Goal: Information Seeking & Learning: Learn about a topic

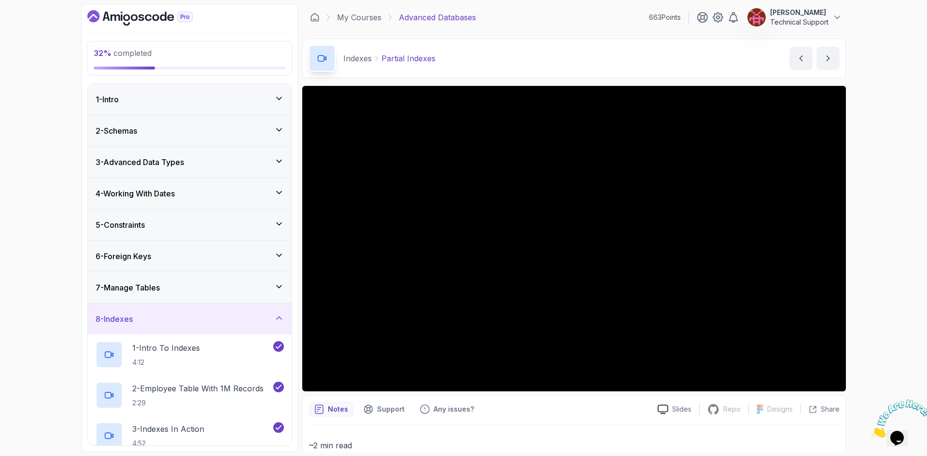
scroll to position [213, 0]
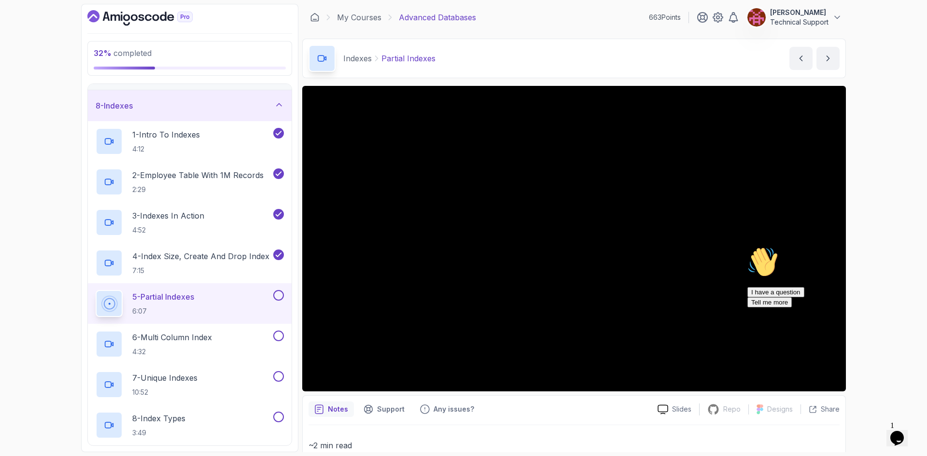
click at [747, 247] on icon "Chat attention grabber" at bounding box center [747, 247] width 0 height 0
click at [871, 431] on icon "Close" at bounding box center [871, 435] width 0 height 8
click at [879, 292] on div "32 % completed 1 - Intro 2 - Schemas 3 - Advanced Data Types 4 - Working With D…" at bounding box center [463, 228] width 927 height 456
click at [817, 277] on div "Hi! How can we help? I have a question Tell me more" at bounding box center [834, 277] width 174 height 61
click at [783, 268] on div "Hi! How can we help? I have a question Tell me more" at bounding box center [834, 277] width 174 height 61
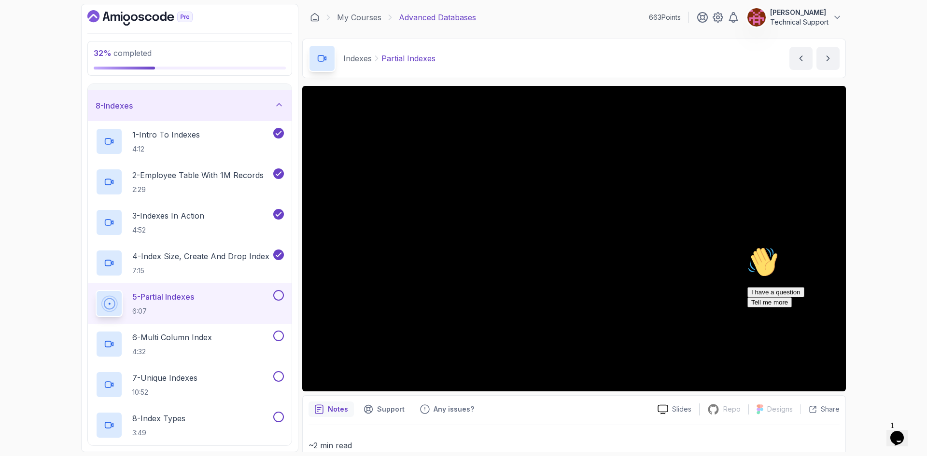
drag, startPoint x: 906, startPoint y: 318, endPoint x: 1650, endPoint y: 589, distance: 792.3
click at [747, 247] on icon "Chat attention grabber" at bounding box center [747, 247] width 0 height 0
click at [864, 319] on div "32 % completed 1 - Intro 2 - Schemas 3 - Advanced Data Types 4 - Working With D…" at bounding box center [463, 228] width 927 height 456
click at [858, 316] on div "32 % completed 1 - Intro 2 - Schemas 3 - Advanced Data Types 4 - Working With D…" at bounding box center [463, 228] width 927 height 456
click at [874, 268] on div "32 % completed 1 - Intro 2 - Schemas 3 - Advanced Data Types 4 - Working With D…" at bounding box center [463, 228] width 927 height 456
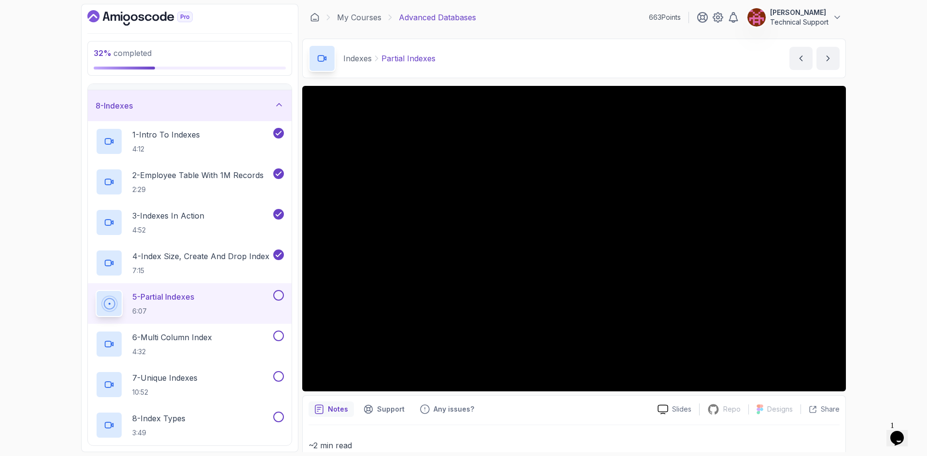
click at [867, 251] on div "32 % completed 1 - Intro 2 - Schemas 3 - Advanced Data Types 4 - Working With D…" at bounding box center [463, 228] width 927 height 456
click at [879, 301] on div "32 % completed 1 - Intro 2 - Schemas 3 - Advanced Data Types 4 - Working With D…" at bounding box center [463, 228] width 927 height 456
click at [879, 300] on div "32 % completed 1 - Intro 2 - Schemas 3 - Advanced Data Types 4 - Working With D…" at bounding box center [463, 228] width 927 height 456
click at [881, 301] on div "32 % completed 1 - Intro 2 - Schemas 3 - Advanced Data Types 4 - Working With D…" at bounding box center [463, 228] width 927 height 456
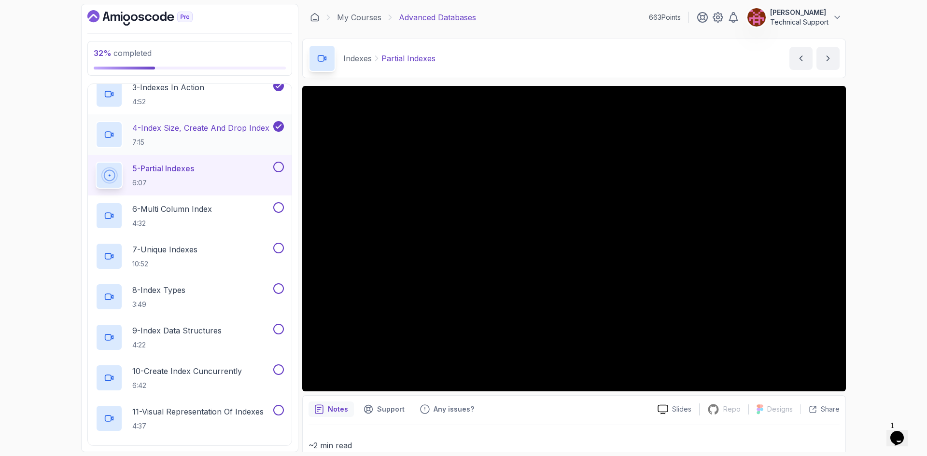
scroll to position [358, 0]
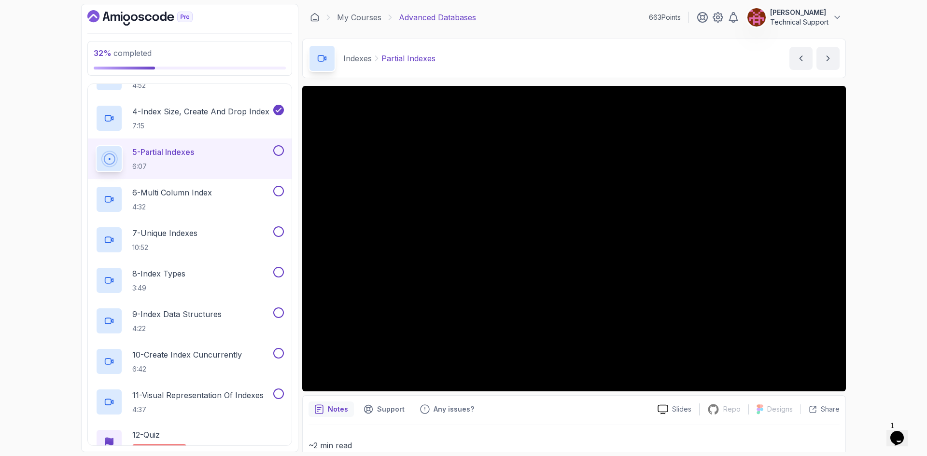
click at [880, 304] on div "32 % completed 1 - Intro 2 - Schemas 3 - Advanced Data Types 4 - Working With D…" at bounding box center [463, 228] width 927 height 456
click at [863, 280] on div "32 % completed 1 - Intro 2 - Schemas 3 - Advanced Data Types 4 - Working With D…" at bounding box center [463, 228] width 927 height 456
click at [870, 300] on div "32 % completed 1 - Intro 2 - Schemas 3 - Advanced Data Types 4 - Working With D…" at bounding box center [463, 228] width 927 height 456
click at [873, 293] on div "32 % completed 1 - Intro 2 - Schemas 3 - Advanced Data Types 4 - Working With D…" at bounding box center [463, 228] width 927 height 456
click at [869, 292] on div "32 % completed 1 - Intro 2 - Schemas 3 - Advanced Data Types 4 - Working With D…" at bounding box center [463, 228] width 927 height 456
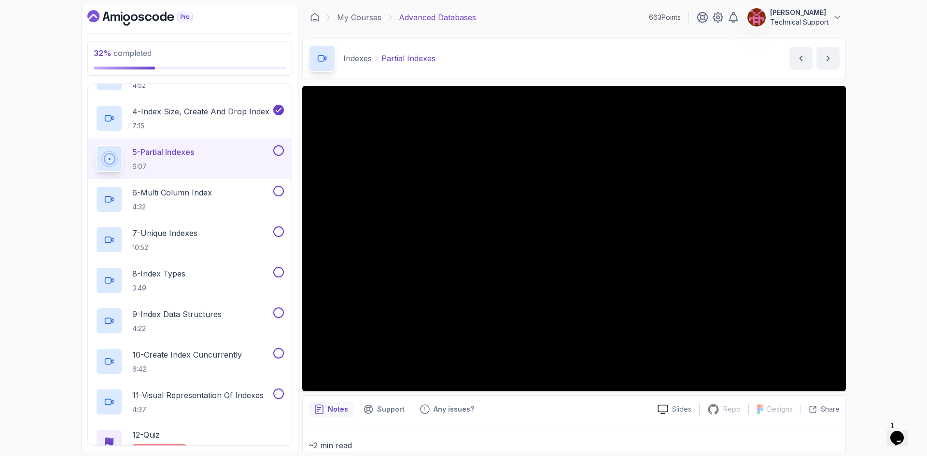
click at [875, 282] on div "32 % completed 1 - Intro 2 - Schemas 3 - Advanced Data Types 4 - Working With D…" at bounding box center [463, 228] width 927 height 456
drag, startPoint x: 878, startPoint y: 307, endPoint x: 872, endPoint y: 307, distance: 6.3
click at [877, 307] on div "32 % completed 1 - Intro 2 - Schemas 3 - Advanced Data Types 4 - Working With D…" at bounding box center [463, 228] width 927 height 456
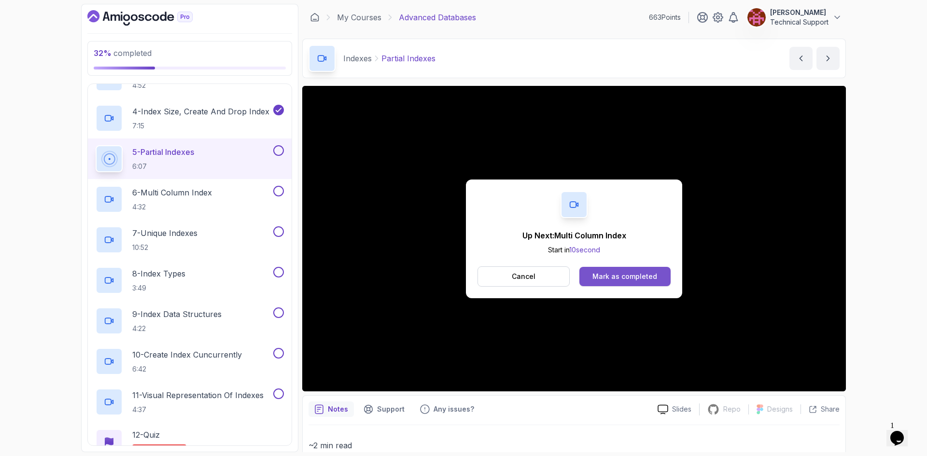
click at [628, 279] on div "Mark as completed" at bounding box center [624, 277] width 65 height 10
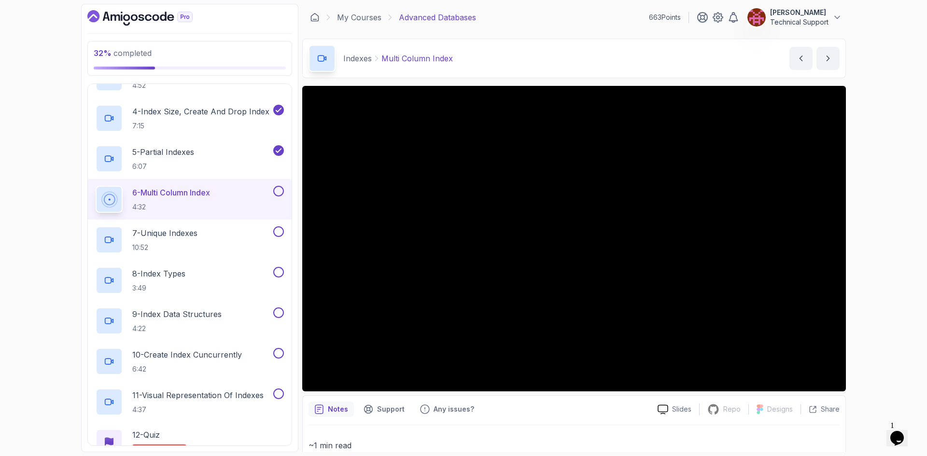
click at [870, 325] on div "32 % completed 1 - Intro 2 - Schemas 3 - Advanced Data Types 4 - Working With D…" at bounding box center [463, 228] width 927 height 456
click at [870, 291] on div "32 % completed 1 - Intro 2 - Schemas 3 - Advanced Data Types 4 - Working With D…" at bounding box center [463, 228] width 927 height 456
click at [876, 289] on div "32 % completed 1 - Intro 2 - Schemas 3 - Advanced Data Types 4 - Working With D…" at bounding box center [463, 228] width 927 height 456
click at [886, 298] on div "32 % completed 1 - Intro 2 - Schemas 3 - Advanced Data Types 4 - Working With D…" at bounding box center [463, 228] width 927 height 456
click at [877, 240] on div "32 % completed 1 - Intro 2 - Schemas 3 - Advanced Data Types 4 - Working With D…" at bounding box center [463, 228] width 927 height 456
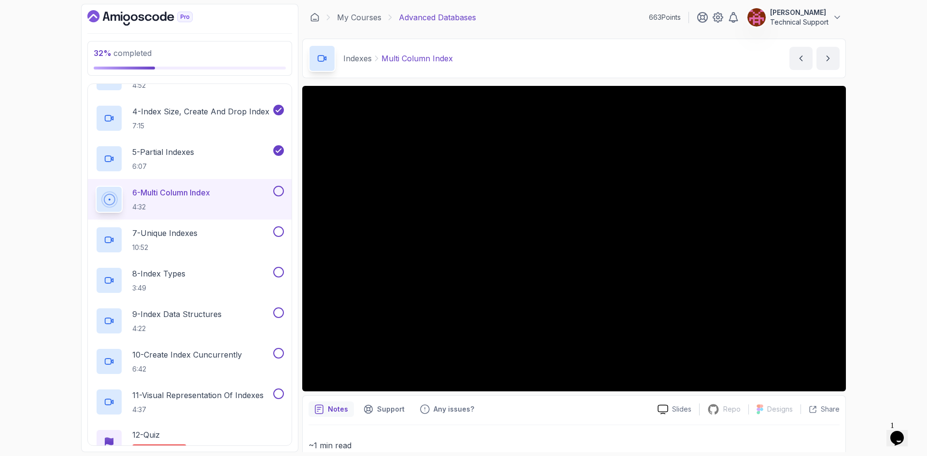
click at [898, 341] on div "32 % completed 1 - Intro 2 - Schemas 3 - Advanced Data Types 4 - Working With D…" at bounding box center [463, 228] width 927 height 456
click at [864, 283] on div "32 % completed 1 - Intro 2 - Schemas 3 - Advanced Data Types 4 - Working With D…" at bounding box center [463, 228] width 927 height 456
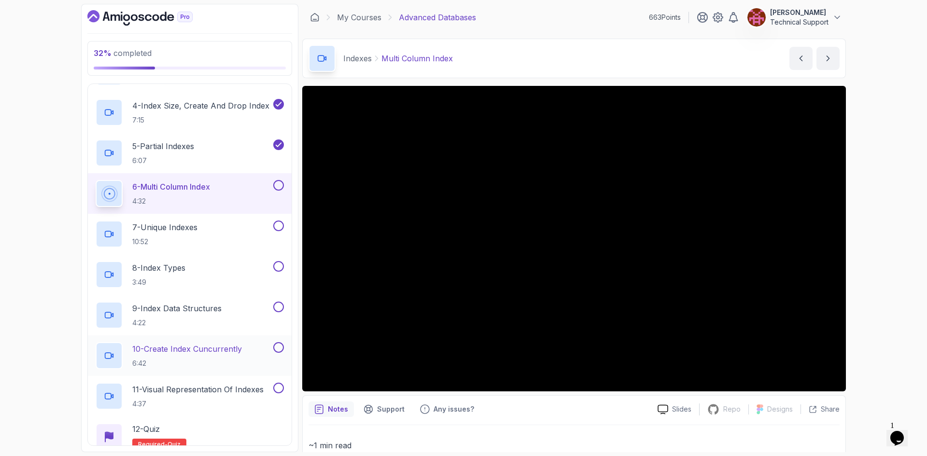
scroll to position [358, 0]
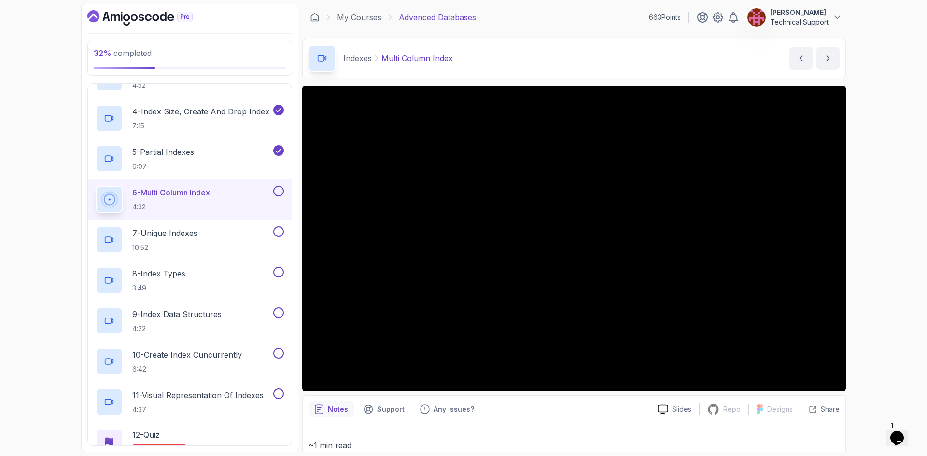
click at [865, 264] on div "32 % completed 1 - Intro 2 - Schemas 3 - Advanced Data Types 4 - Working With D…" at bounding box center [463, 228] width 927 height 456
click at [868, 264] on div "32 % completed 1 - Intro 2 - Schemas 3 - Advanced Data Types 4 - Working With D…" at bounding box center [463, 228] width 927 height 456
click at [882, 286] on div "32 % completed 1 - Intro 2 - Schemas 3 - Advanced Data Types 4 - Working With D…" at bounding box center [463, 228] width 927 height 456
click at [866, 294] on div "32 % completed 1 - Intro 2 - Schemas 3 - Advanced Data Types 4 - Working With D…" at bounding box center [463, 228] width 927 height 456
click at [888, 264] on div "32 % completed 1 - Intro 2 - Schemas 3 - Advanced Data Types 4 - Working With D…" at bounding box center [463, 228] width 927 height 456
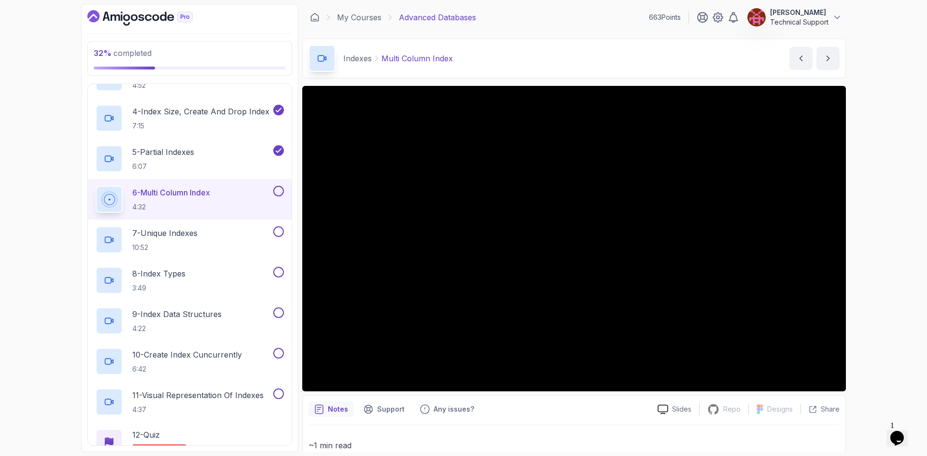
drag, startPoint x: 865, startPoint y: 269, endPoint x: 883, endPoint y: 302, distance: 37.6
click at [883, 302] on div "32 % completed 1 - Intro 2 - Schemas 3 - Advanced Data Types 4 - Working With D…" at bounding box center [463, 228] width 927 height 456
drag, startPoint x: 874, startPoint y: 297, endPoint x: 888, endPoint y: 324, distance: 29.8
click at [888, 324] on div "32 % completed 1 - Intro 2 - Schemas 3 - Advanced Data Types 4 - Working With D…" at bounding box center [463, 228] width 927 height 456
drag, startPoint x: 875, startPoint y: 311, endPoint x: 877, endPoint y: 345, distance: 33.8
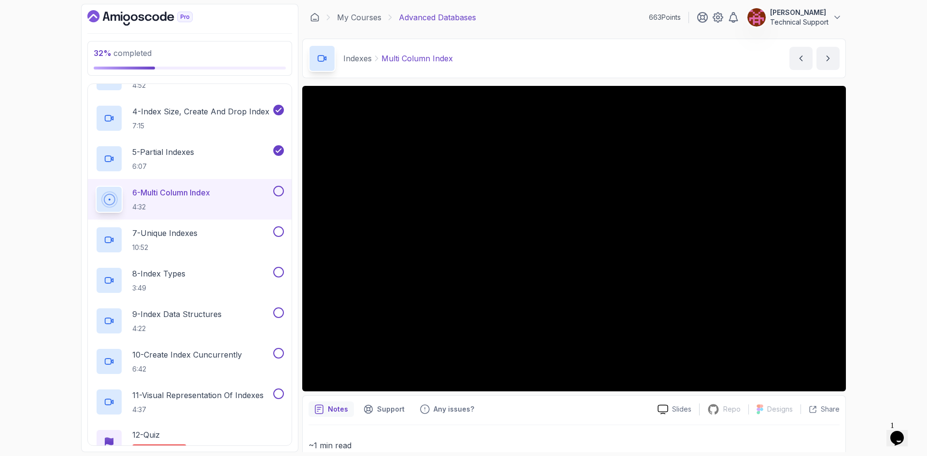
click at [877, 345] on div "32 % completed 1 - Intro 2 - Schemas 3 - Advanced Data Types 4 - Working With D…" at bounding box center [463, 228] width 927 height 456
click at [862, 259] on div "32 % completed 1 - Intro 2 - Schemas 3 - Advanced Data Types 4 - Working With D…" at bounding box center [463, 228] width 927 height 456
click at [870, 236] on div "32 % completed 1 - Intro 2 - Schemas 3 - Advanced Data Types 4 - Working With D…" at bounding box center [463, 228] width 927 height 456
drag, startPoint x: 854, startPoint y: 233, endPoint x: 874, endPoint y: 209, distance: 30.5
click at [874, 209] on div "32 % completed 1 - Intro 2 - Schemas 3 - Advanced Data Types 4 - Working With D…" at bounding box center [463, 228] width 927 height 456
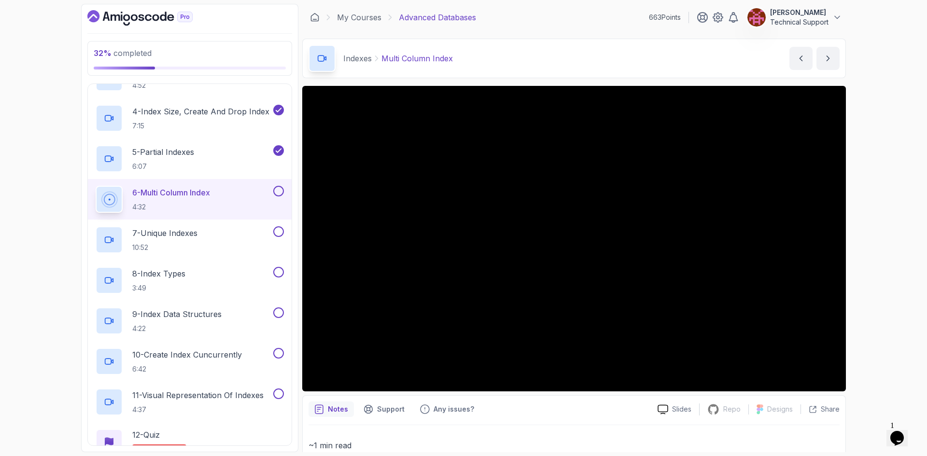
click at [885, 242] on div "32 % completed 1 - Intro 2 - Schemas 3 - Advanced Data Types 4 - Working With D…" at bounding box center [463, 228] width 927 height 456
click at [864, 232] on div "32 % completed 1 - Intro 2 - Schemas 3 - Advanced Data Types 4 - Working With D…" at bounding box center [463, 228] width 927 height 456
click at [887, 249] on div "32 % completed 1 - Intro 2 - Schemas 3 - Advanced Data Types 4 - Working With D…" at bounding box center [463, 228] width 927 height 456
drag, startPoint x: 887, startPoint y: 247, endPoint x: 896, endPoint y: 276, distance: 30.4
click at [896, 276] on div "32 % completed 1 - Intro 2 - Schemas 3 - Advanced Data Types 4 - Working With D…" at bounding box center [463, 228] width 927 height 456
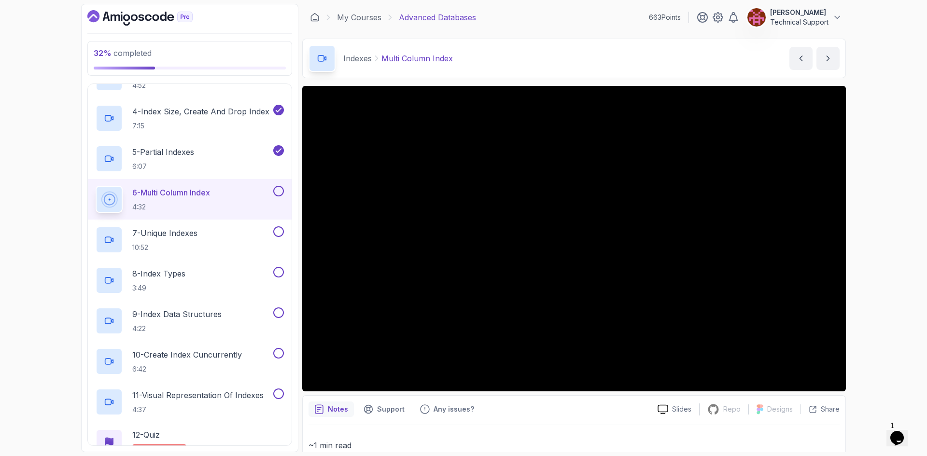
click at [878, 315] on div "32 % completed 1 - Intro 2 - Schemas 3 - Advanced Data Types 4 - Working With D…" at bounding box center [463, 228] width 927 height 456
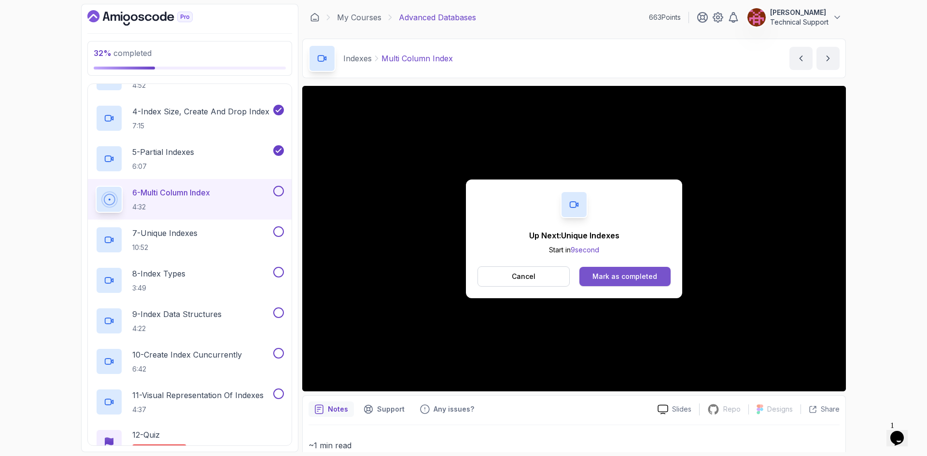
click at [644, 278] on div "Mark as completed" at bounding box center [624, 277] width 65 height 10
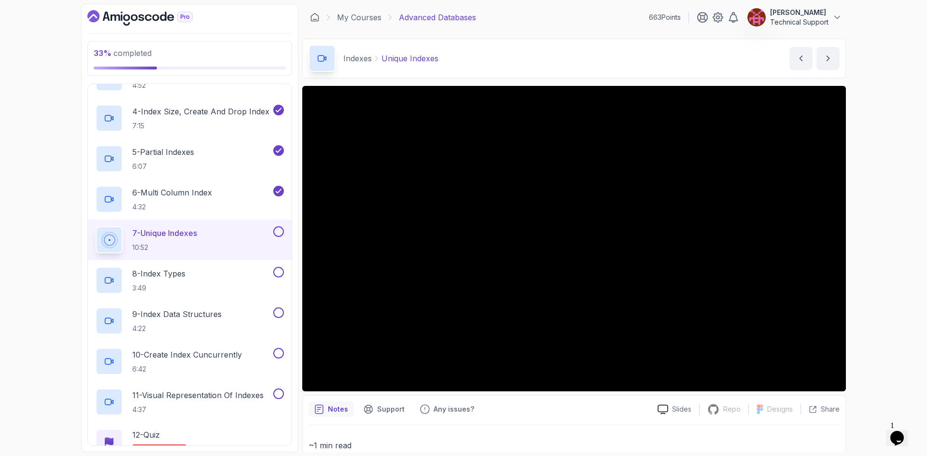
click at [858, 269] on div "33 % completed 1 - Intro 2 - Schemas 3 - Advanced Data Types 4 - Working With D…" at bounding box center [463, 228] width 927 height 456
click at [864, 249] on div "33 % completed 1 - Intro 2 - Schemas 3 - Advanced Data Types 4 - Working With D…" at bounding box center [463, 228] width 927 height 456
click at [863, 298] on div "33 % completed 1 - Intro 2 - Schemas 3 - Advanced Data Types 4 - Working With D…" at bounding box center [463, 228] width 927 height 456
click at [869, 282] on div "33 % completed 1 - Intro 2 - Schemas 3 - Advanced Data Types 4 - Working With D…" at bounding box center [463, 228] width 927 height 456
click at [869, 269] on div "33 % completed 1 - Intro 2 - Schemas 3 - Advanced Data Types 4 - Working With D…" at bounding box center [463, 228] width 927 height 456
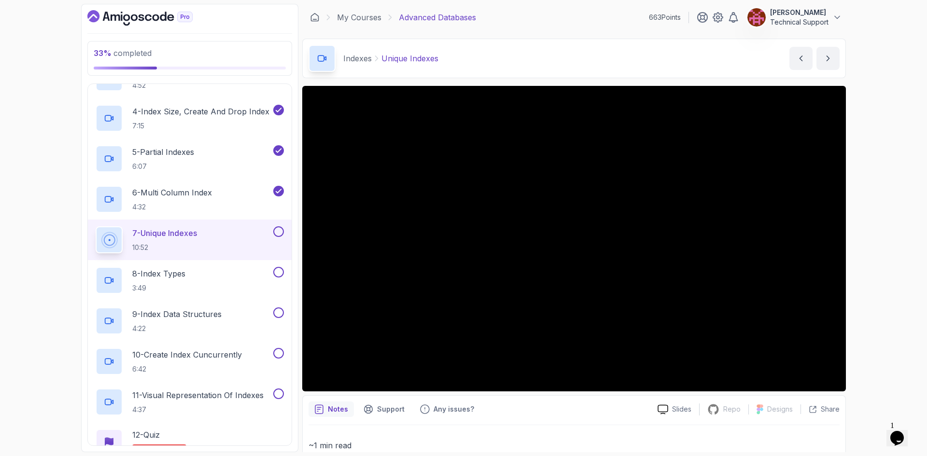
click at [864, 269] on div "33 % completed 1 - Intro 2 - Schemas 3 - Advanced Data Types 4 - Working With D…" at bounding box center [463, 228] width 927 height 456
click at [891, 262] on div "33 % completed 1 - Intro 2 - Schemas 3 - Advanced Data Types 4 - Working With D…" at bounding box center [463, 228] width 927 height 456
click at [885, 276] on div "33 % completed 1 - Intro 2 - Schemas 3 - Advanced Data Types 4 - Working With D…" at bounding box center [463, 228] width 927 height 456
click at [870, 227] on div "33 % completed 1 - Intro 2 - Schemas 3 - Advanced Data Types 4 - Working With D…" at bounding box center [463, 228] width 927 height 456
click at [899, 243] on div "33 % completed 1 - Intro 2 - Schemas 3 - Advanced Data Types 4 - Working With D…" at bounding box center [463, 228] width 927 height 456
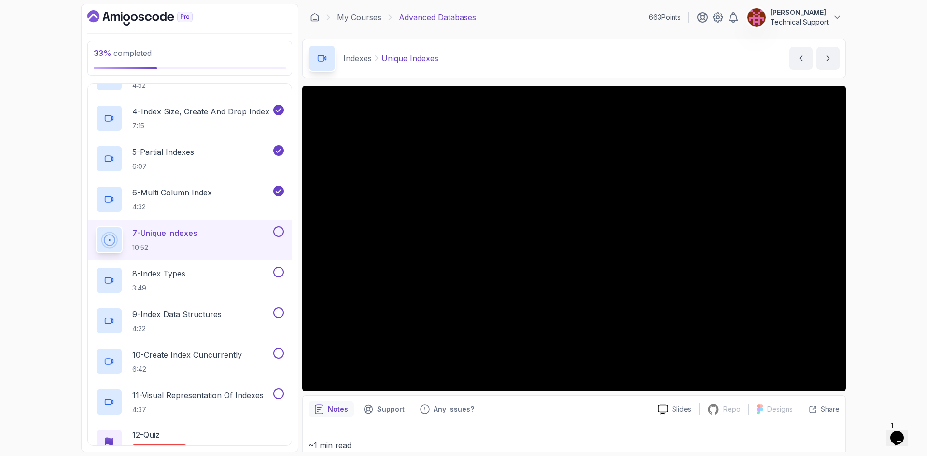
click at [873, 265] on div "33 % completed 1 - Intro 2 - Schemas 3 - Advanced Data Types 4 - Working With D…" at bounding box center [463, 228] width 927 height 456
drag, startPoint x: 862, startPoint y: 275, endPoint x: 883, endPoint y: 318, distance: 48.1
click at [883, 318] on div "33 % completed 1 - Intro 2 - Schemas 3 - Advanced Data Types 4 - Working With D…" at bounding box center [463, 228] width 927 height 456
drag, startPoint x: 877, startPoint y: 317, endPoint x: 887, endPoint y: 346, distance: 30.4
click at [887, 346] on div "33 % completed 1 - Intro 2 - Schemas 3 - Advanced Data Types 4 - Working With D…" at bounding box center [463, 228] width 927 height 456
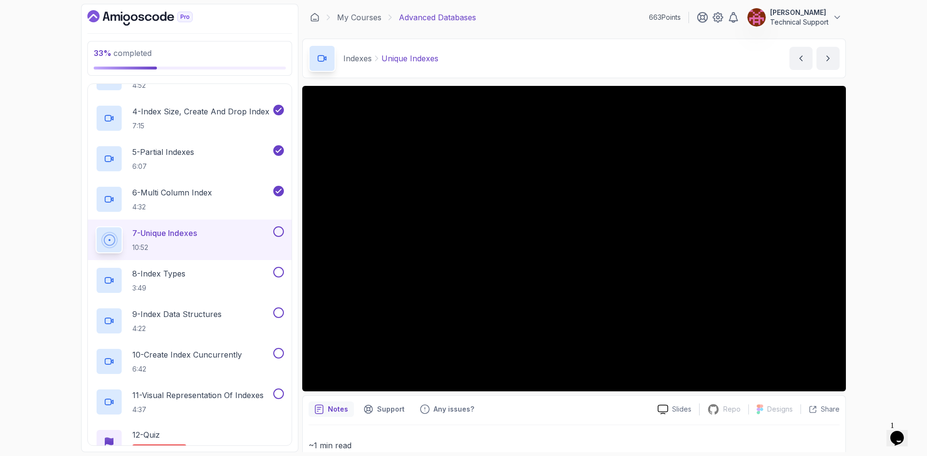
drag, startPoint x: 879, startPoint y: 349, endPoint x: 879, endPoint y: 344, distance: 5.8
drag, startPoint x: 879, startPoint y: 344, endPoint x: 894, endPoint y: 364, distance: 25.2
click at [894, 365] on div "33 % completed 1 - Intro 2 - Schemas 3 - Advanced Data Types 4 - Working With D…" at bounding box center [463, 228] width 927 height 456
drag, startPoint x: 880, startPoint y: 348, endPoint x: 885, endPoint y: 345, distance: 5.9
drag, startPoint x: 885, startPoint y: 345, endPoint x: 890, endPoint y: 374, distance: 29.8
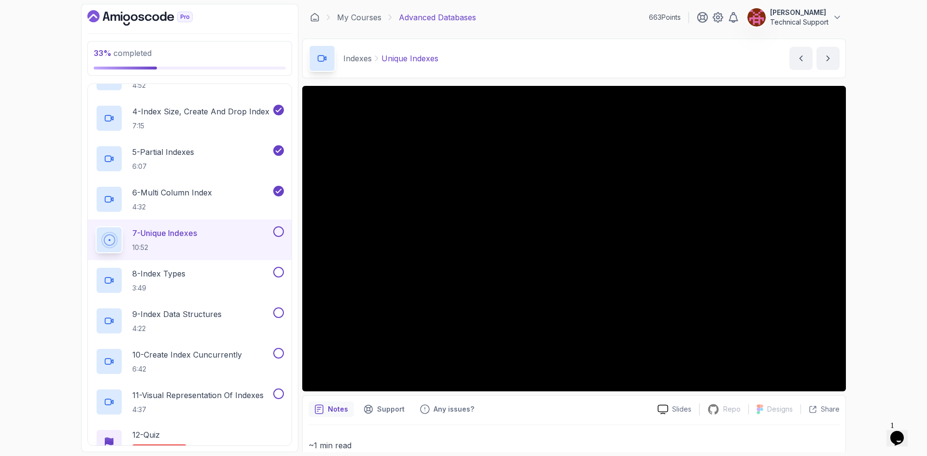
click at [890, 374] on div "33 % completed 1 - Intro 2 - Schemas 3 - Advanced Data Types 4 - Working With D…" at bounding box center [463, 228] width 927 height 456
click at [872, 268] on div "33 % completed 1 - Intro 2 - Schemas 3 - Advanced Data Types 4 - Working With D…" at bounding box center [463, 228] width 927 height 456
click at [875, 233] on div "33 % completed 1 - Intro 2 - Schemas 3 - Advanced Data Types 4 - Working With D…" at bounding box center [463, 228] width 927 height 456
click at [859, 261] on div "33 % completed 1 - Intro 2 - Schemas 3 - Advanced Data Types 4 - Working With D…" at bounding box center [463, 228] width 927 height 456
click at [873, 221] on div "33 % completed 1 - Intro 2 - Schemas 3 - Advanced Data Types 4 - Working With D…" at bounding box center [463, 228] width 927 height 456
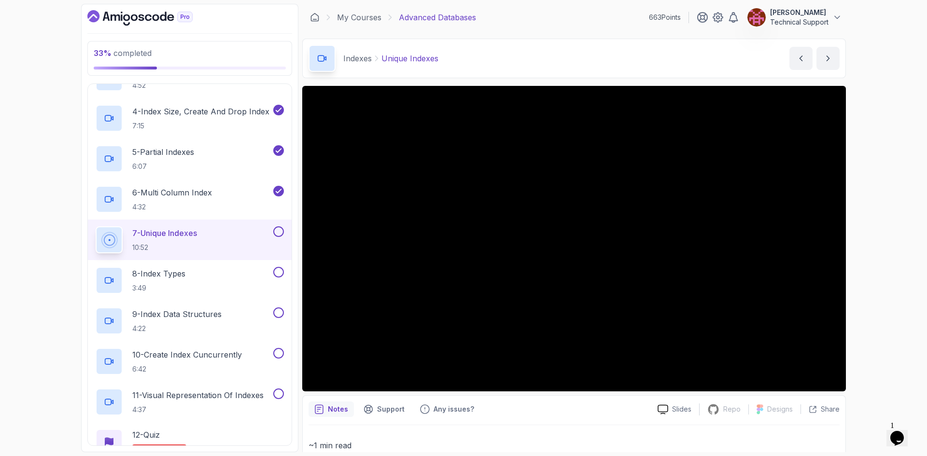
click at [886, 251] on div "33 % completed 1 - Intro 2 - Schemas 3 - Advanced Data Types 4 - Working With D…" at bounding box center [463, 228] width 927 height 456
click at [856, 255] on div "33 % completed 1 - Intro 2 - Schemas 3 - Advanced Data Types 4 - Working With D…" at bounding box center [463, 228] width 927 height 456
click at [863, 236] on div "33 % completed 1 - Intro 2 - Schemas 3 - Advanced Data Types 4 - Working With D…" at bounding box center [463, 228] width 927 height 456
click at [870, 230] on div "33 % completed 1 - Intro 2 - Schemas 3 - Advanced Data Types 4 - Working With D…" at bounding box center [463, 228] width 927 height 456
click at [875, 255] on div "33 % completed 1 - Intro 2 - Schemas 3 - Advanced Data Types 4 - Working With D…" at bounding box center [463, 228] width 927 height 456
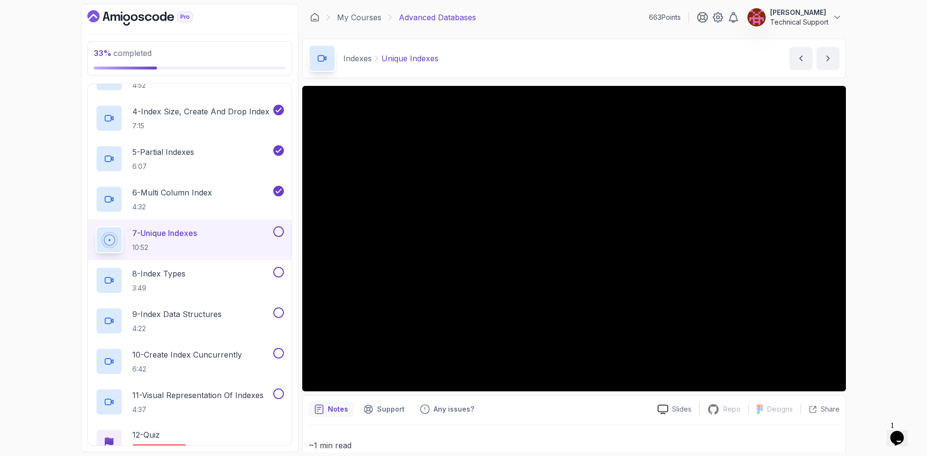
click at [880, 239] on div "33 % completed 1 - Intro 2 - Schemas 3 - Advanced Data Types 4 - Working With D…" at bounding box center [463, 228] width 927 height 456
click at [869, 194] on div "33 % completed 1 - Intro 2 - Schemas 3 - Advanced Data Types 4 - Working With D…" at bounding box center [463, 228] width 927 height 456
click at [872, 198] on div "33 % completed 1 - Intro 2 - Schemas 3 - Advanced Data Types 4 - Working With D…" at bounding box center [463, 228] width 927 height 456
click at [863, 210] on div "33 % completed 1 - Intro 2 - Schemas 3 - Advanced Data Types 4 - Working With D…" at bounding box center [463, 228] width 927 height 456
drag, startPoint x: 861, startPoint y: 233, endPoint x: 865, endPoint y: 249, distance: 16.9
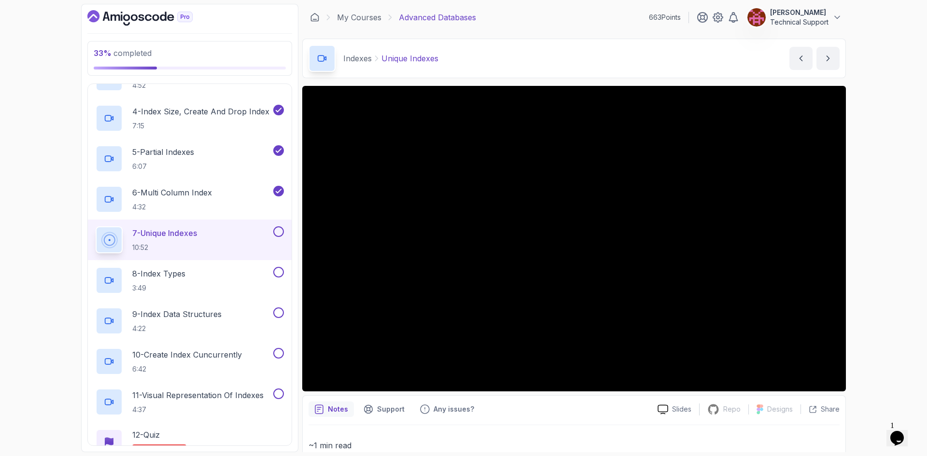
click at [864, 242] on div "33 % completed 1 - Intro 2 - Schemas 3 - Advanced Data Types 4 - Working With D…" at bounding box center [463, 228] width 927 height 456
click at [864, 253] on div "33 % completed 1 - Intro 2 - Schemas 3 - Advanced Data Types 4 - Working With D…" at bounding box center [463, 228] width 927 height 456
click at [868, 247] on div "33 % completed 1 - Intro 2 - Schemas 3 - Advanced Data Types 4 - Working With D…" at bounding box center [463, 228] width 927 height 456
click at [862, 269] on div "33 % completed 1 - Intro 2 - Schemas 3 - Advanced Data Types 4 - Working With D…" at bounding box center [463, 228] width 927 height 456
click at [875, 262] on div "33 % completed 1 - Intro 2 - Schemas 3 - Advanced Data Types 4 - Working With D…" at bounding box center [463, 228] width 927 height 456
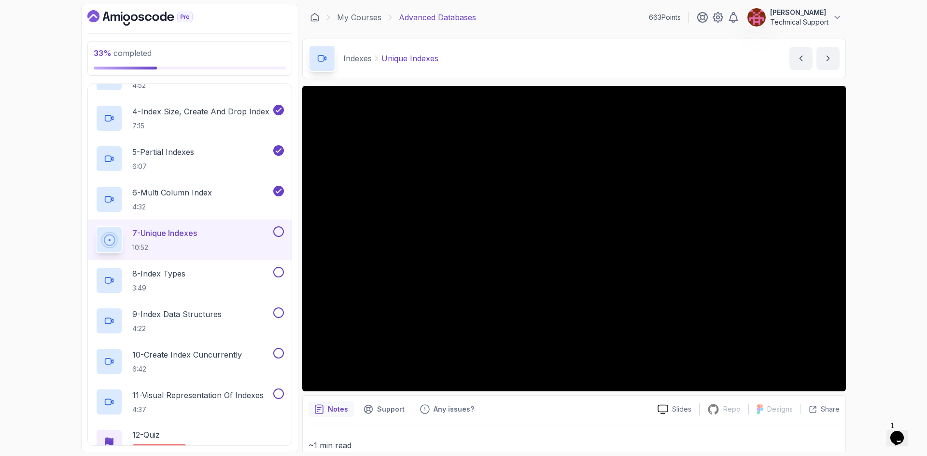
click at [865, 277] on div "33 % completed 1 - Intro 2 - Schemas 3 - Advanced Data Types 4 - Working With D…" at bounding box center [463, 228] width 927 height 456
drag, startPoint x: 861, startPoint y: 277, endPoint x: 876, endPoint y: 292, distance: 21.2
click at [876, 292] on div "33 % completed 1 - Intro 2 - Schemas 3 - Advanced Data Types 4 - Working With D…" at bounding box center [463, 228] width 927 height 456
drag, startPoint x: 866, startPoint y: 291, endPoint x: 874, endPoint y: 309, distance: 19.9
click at [874, 309] on div "33 % completed 1 - Intro 2 - Schemas 3 - Advanced Data Types 4 - Working With D…" at bounding box center [463, 228] width 927 height 456
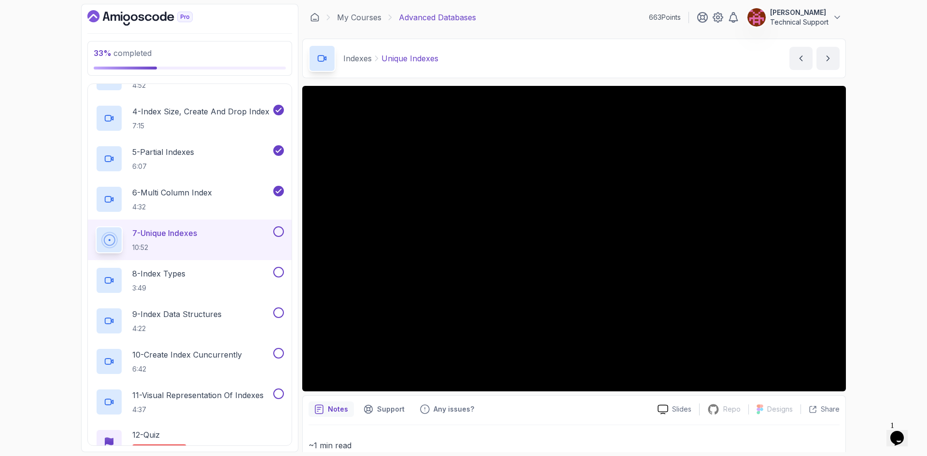
drag, startPoint x: 871, startPoint y: 305, endPoint x: 882, endPoint y: 330, distance: 27.7
click at [882, 329] on div "33 % completed 1 - Intro 2 - Schemas 3 - Advanced Data Types 4 - Working With D…" at bounding box center [463, 228] width 927 height 456
click at [875, 316] on div "33 % completed 1 - Intro 2 - Schemas 3 - Advanced Data Types 4 - Working With D…" at bounding box center [463, 228] width 927 height 456
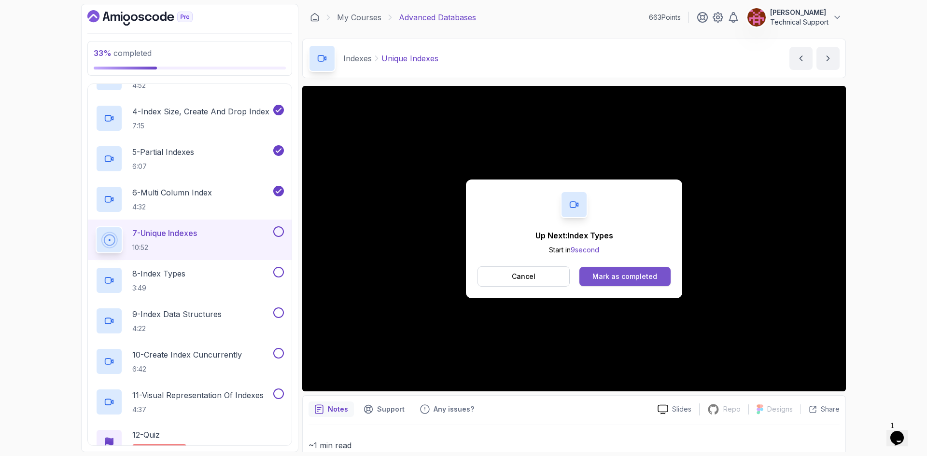
click at [649, 279] on div "Mark as completed" at bounding box center [624, 277] width 65 height 10
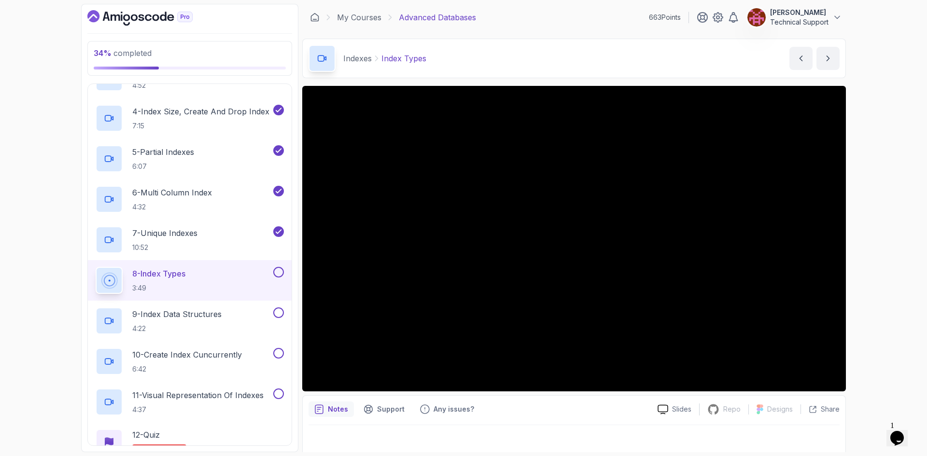
click at [870, 261] on div "34 % completed 1 - Intro 2 - Schemas 3 - Advanced Data Types 4 - Working With D…" at bounding box center [463, 228] width 927 height 456
click at [879, 289] on div "34 % completed 1 - Intro 2 - Schemas 3 - Advanced Data Types 4 - Working With D…" at bounding box center [463, 228] width 927 height 456
click at [870, 274] on div "34 % completed 1 - Intro 2 - Schemas 3 - Advanced Data Types 4 - Working With D…" at bounding box center [463, 228] width 927 height 456
click at [861, 287] on div "34 % completed 1 - Intro 2 - Schemas 3 - Advanced Data Types 4 - Working With D…" at bounding box center [463, 228] width 927 height 456
click at [875, 262] on div "34 % completed 1 - Intro 2 - Schemas 3 - Advanced Data Types 4 - Working With D…" at bounding box center [463, 228] width 927 height 456
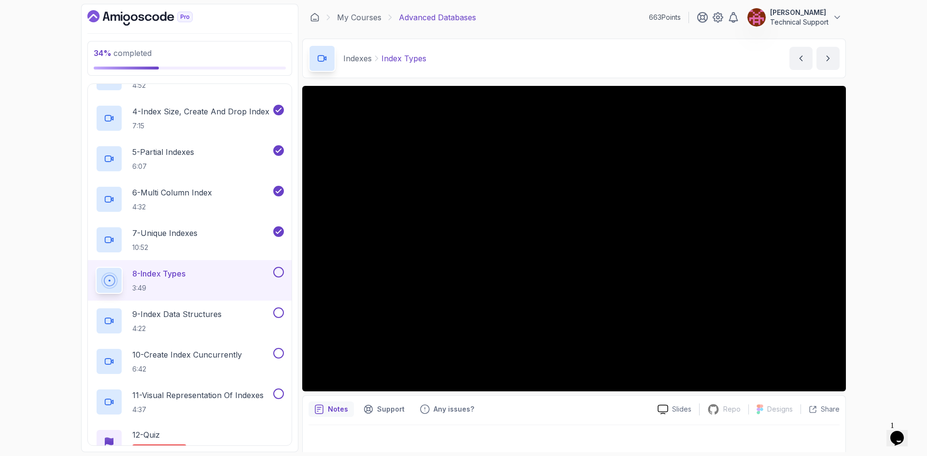
drag, startPoint x: 845, startPoint y: 266, endPoint x: 860, endPoint y: 272, distance: 16.2
click at [860, 272] on div "34 % completed 1 - Intro 2 - Schemas 3 - Advanced Data Types 4 - Working With D…" at bounding box center [463, 228] width 927 height 456
click at [851, 267] on div "34 % completed 1 - Intro 2 - Schemas 3 - Advanced Data Types 4 - Working With D…" at bounding box center [463, 228] width 927 height 456
click at [852, 273] on div "34 % completed 1 - Intro 2 - Schemas 3 - Advanced Data Types 4 - Working With D…" at bounding box center [463, 228] width 927 height 456
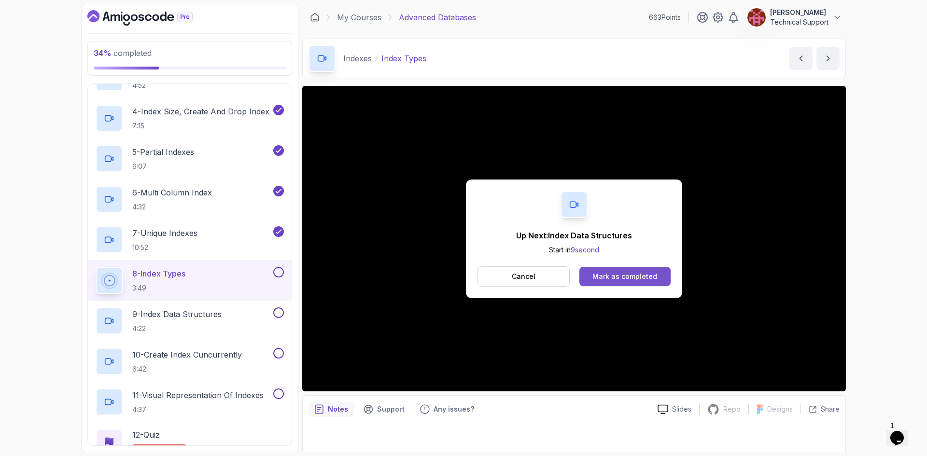
click at [650, 278] on div "Mark as completed" at bounding box center [624, 277] width 65 height 10
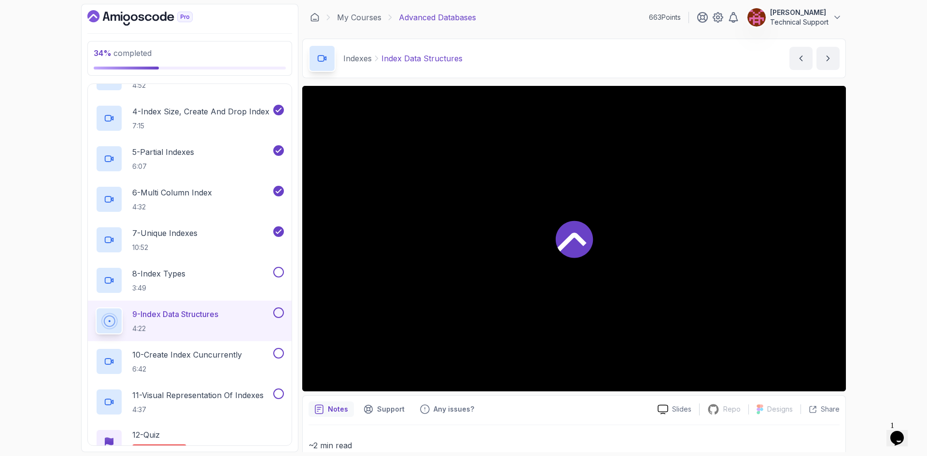
click at [862, 314] on div "34 % completed 1 - Intro 2 - Schemas 3 - Advanced Data Types 4 - Working With D…" at bounding box center [463, 228] width 927 height 456
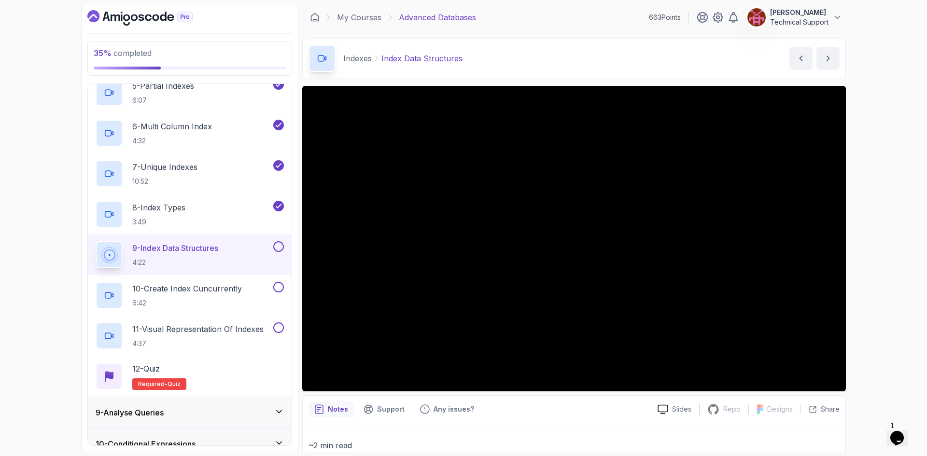
scroll to position [429, 0]
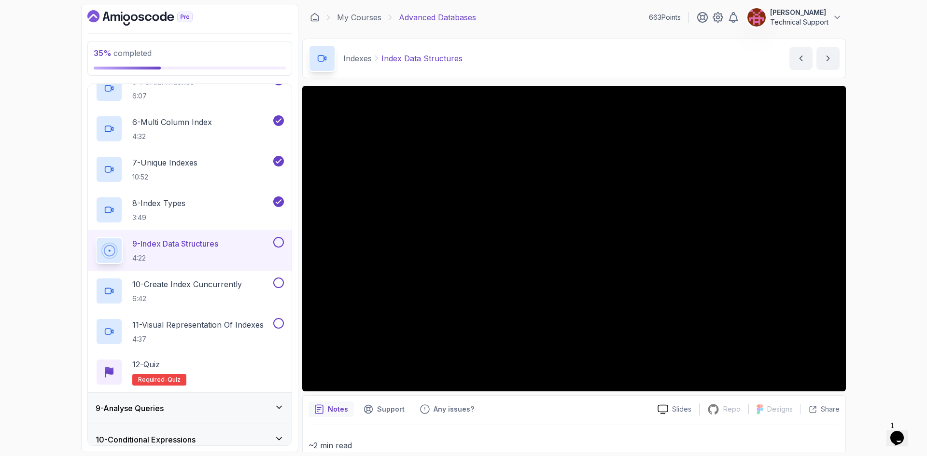
click at [875, 269] on div "35 % completed 1 - Intro 2 - Schemas 3 - Advanced Data Types 4 - Working With D…" at bounding box center [463, 228] width 927 height 456
click at [865, 270] on div "35 % completed 1 - Intro 2 - Schemas 3 - Advanced Data Types 4 - Working With D…" at bounding box center [463, 228] width 927 height 456
click at [861, 249] on div "35 % completed 1 - Intro 2 - Schemas 3 - Advanced Data Types 4 - Working With D…" at bounding box center [463, 228] width 927 height 456
click at [866, 256] on div "35 % completed 1 - Intro 2 - Schemas 3 - Advanced Data Types 4 - Working With D…" at bounding box center [463, 228] width 927 height 456
click at [855, 251] on div "35 % completed 1 - Intro 2 - Schemas 3 - Advanced Data Types 4 - Working With D…" at bounding box center [463, 228] width 927 height 456
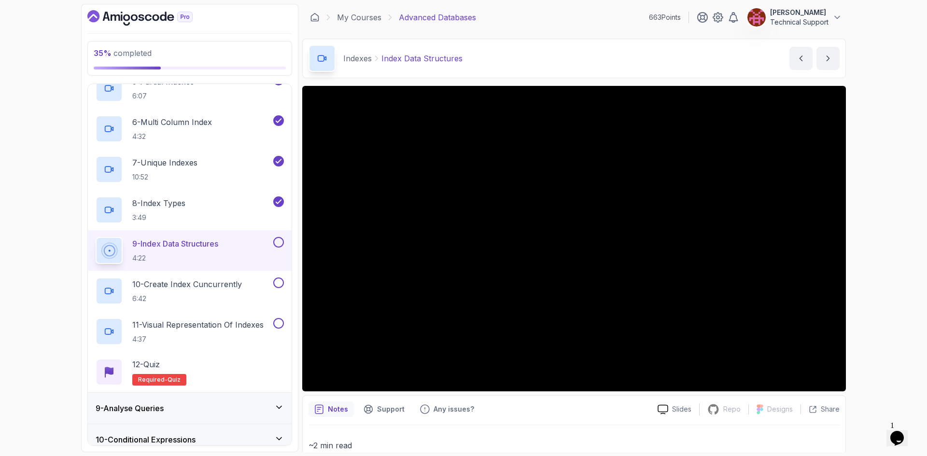
click at [861, 255] on div "35 % completed 1 - Intro 2 - Schemas 3 - Advanced Data Types 4 - Working With D…" at bounding box center [463, 228] width 927 height 456
click at [861, 250] on div "35 % completed 1 - Intro 2 - Schemas 3 - Advanced Data Types 4 - Working With D…" at bounding box center [463, 228] width 927 height 456
click at [870, 251] on div "35 % completed 1 - Intro 2 - Schemas 3 - Advanced Data Types 4 - Working With D…" at bounding box center [463, 228] width 927 height 456
click at [857, 267] on div "35 % completed 1 - Intro 2 - Schemas 3 - Advanced Data Types 4 - Working With D…" at bounding box center [463, 228] width 927 height 456
click at [857, 287] on div "35 % completed 1 - Intro 2 - Schemas 3 - Advanced Data Types 4 - Working With D…" at bounding box center [463, 228] width 927 height 456
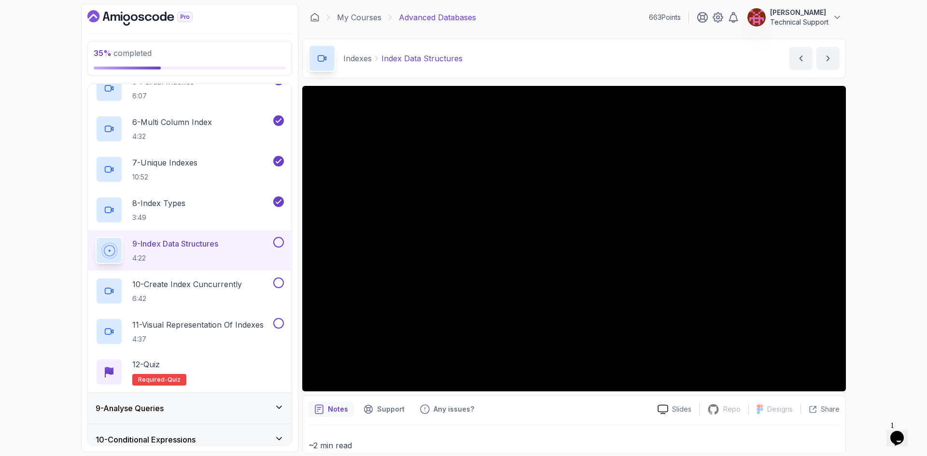
click at [870, 263] on div "35 % completed 1 - Intro 2 - Schemas 3 - Advanced Data Types 4 - Working With D…" at bounding box center [463, 228] width 927 height 456
click at [866, 266] on div "35 % completed 1 - Intro 2 - Schemas 3 - Advanced Data Types 4 - Working With D…" at bounding box center [463, 228] width 927 height 456
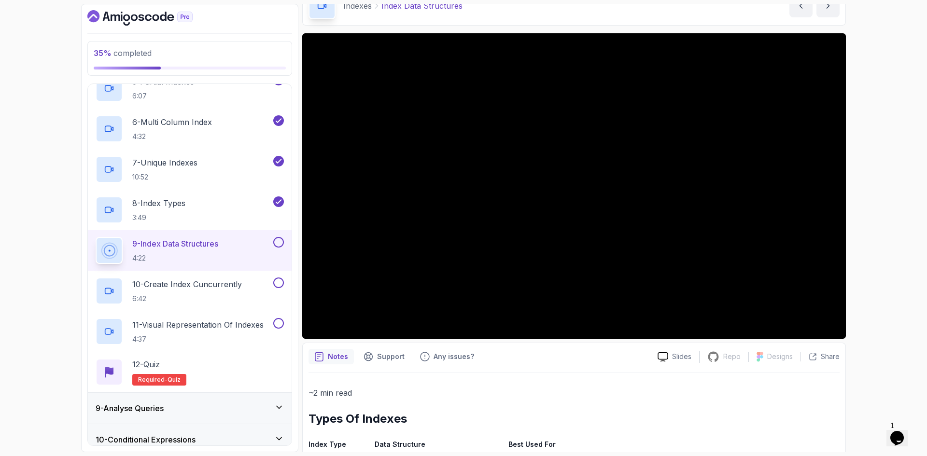
scroll to position [0, 0]
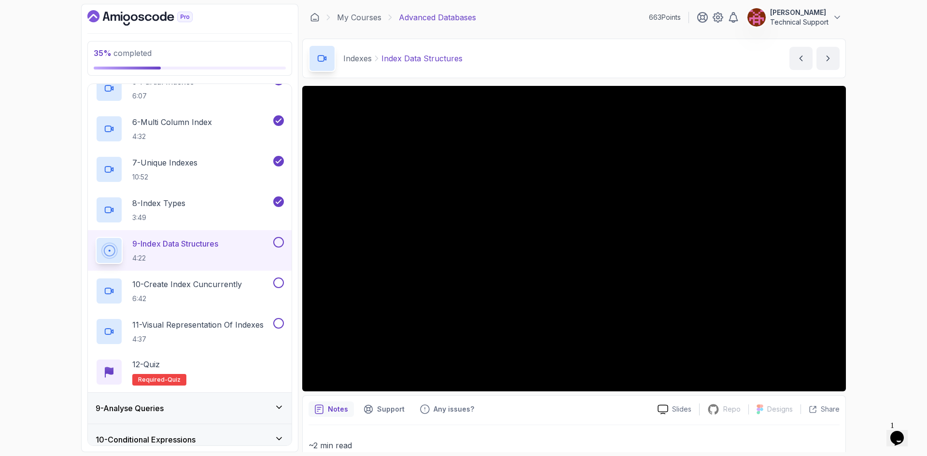
click at [869, 266] on div "35 % completed 1 - Intro 2 - Schemas 3 - Advanced Data Types 4 - Working With D…" at bounding box center [463, 228] width 927 height 456
click at [880, 285] on div "35 % completed 1 - Intro 2 - Schemas 3 - Advanced Data Types 4 - Working With D…" at bounding box center [463, 228] width 927 height 456
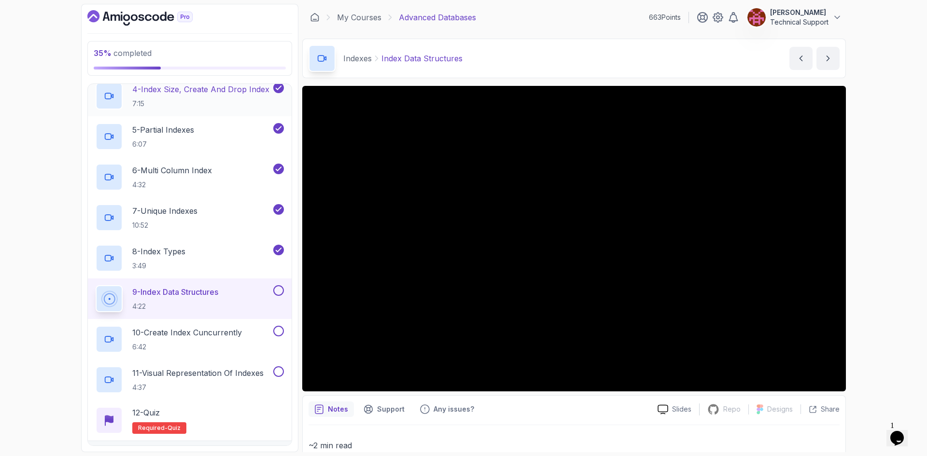
scroll to position [429, 0]
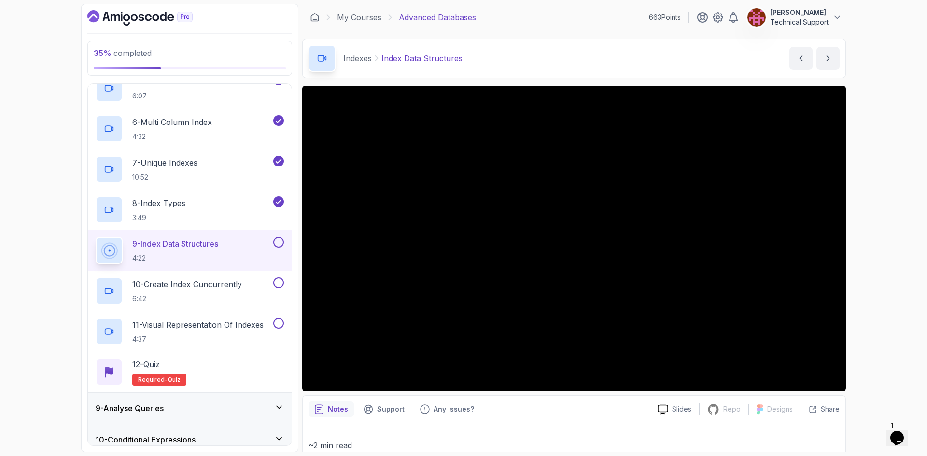
click at [883, 261] on div "35 % completed 1 - Intro 2 - Schemas 3 - Advanced Data Types 4 - Working With D…" at bounding box center [463, 228] width 927 height 456
click at [856, 243] on div "35 % completed 1 - Intro 2 - Schemas 3 - Advanced Data Types 4 - Working With D…" at bounding box center [463, 228] width 927 height 456
click at [865, 248] on div "35 % completed 1 - Intro 2 - Schemas 3 - Advanced Data Types 4 - Working With D…" at bounding box center [463, 228] width 927 height 456
drag, startPoint x: 847, startPoint y: 253, endPoint x: 862, endPoint y: 326, distance: 74.5
click at [862, 326] on div "35 % completed 1 - Intro 2 - Schemas 3 - Advanced Data Types 4 - Working With D…" at bounding box center [463, 228] width 927 height 456
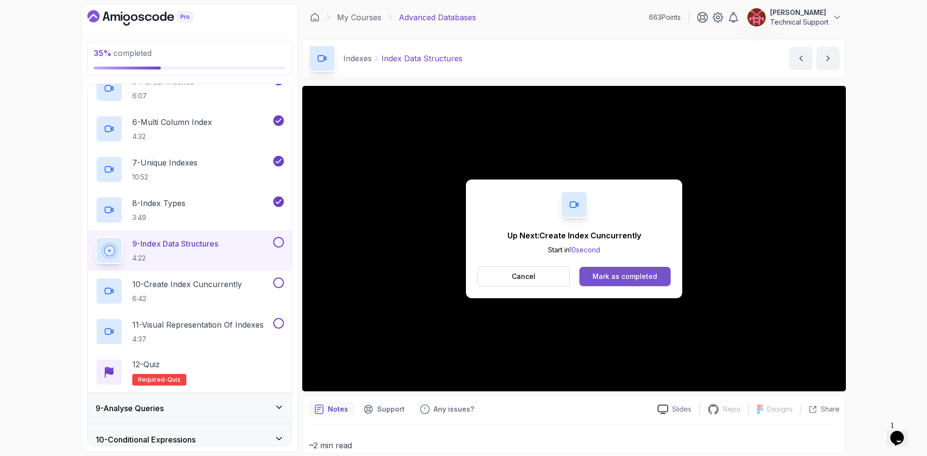
click at [656, 284] on button "Mark as completed" at bounding box center [624, 276] width 91 height 19
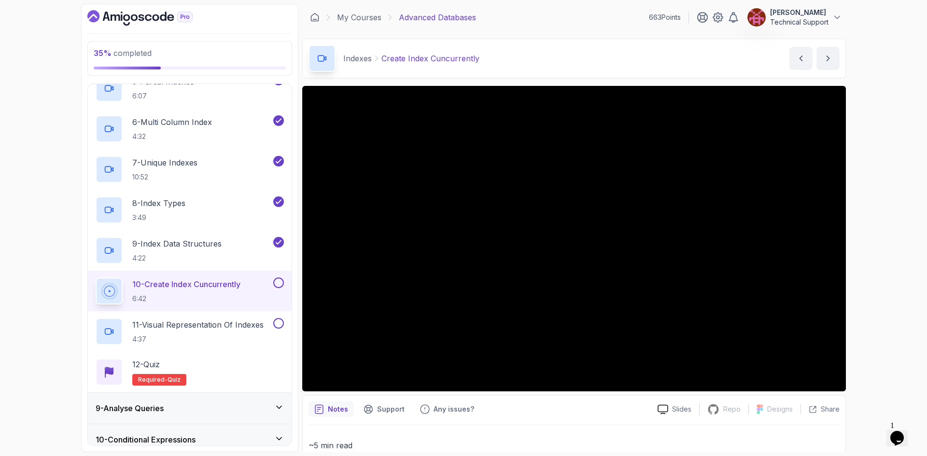
click at [894, 317] on div "35 % completed 1 - Intro 2 - Schemas 3 - Advanced Data Types 4 - Working With D…" at bounding box center [463, 228] width 927 height 456
click at [886, 265] on div "35 % completed 1 - Intro 2 - Schemas 3 - Advanced Data Types 4 - Working With D…" at bounding box center [463, 228] width 927 height 456
click at [874, 301] on div "35 % completed 1 - Intro 2 - Schemas 3 - Advanced Data Types 4 - Working With D…" at bounding box center [463, 228] width 927 height 456
click at [860, 287] on div "35 % completed 1 - Intro 2 - Schemas 3 - Advanced Data Types 4 - Working With D…" at bounding box center [463, 228] width 927 height 456
click at [864, 292] on div "35 % completed 1 - Intro 2 - Schemas 3 - Advanced Data Types 4 - Working With D…" at bounding box center [463, 228] width 927 height 456
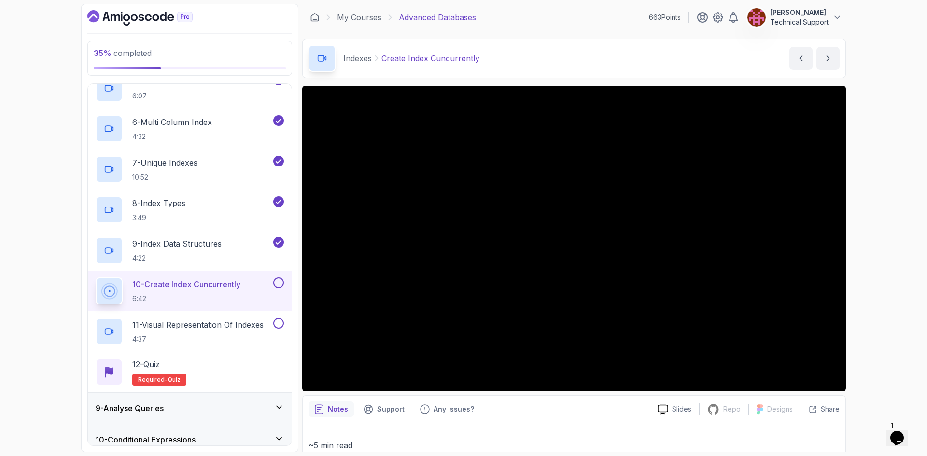
click at [869, 304] on div "35 % completed 1 - Intro 2 - Schemas 3 - Advanced Data Types 4 - Working With D…" at bounding box center [463, 228] width 927 height 456
click at [880, 313] on div "35 % completed 1 - Intro 2 - Schemas 3 - Advanced Data Types 4 - Working With D…" at bounding box center [463, 228] width 927 height 456
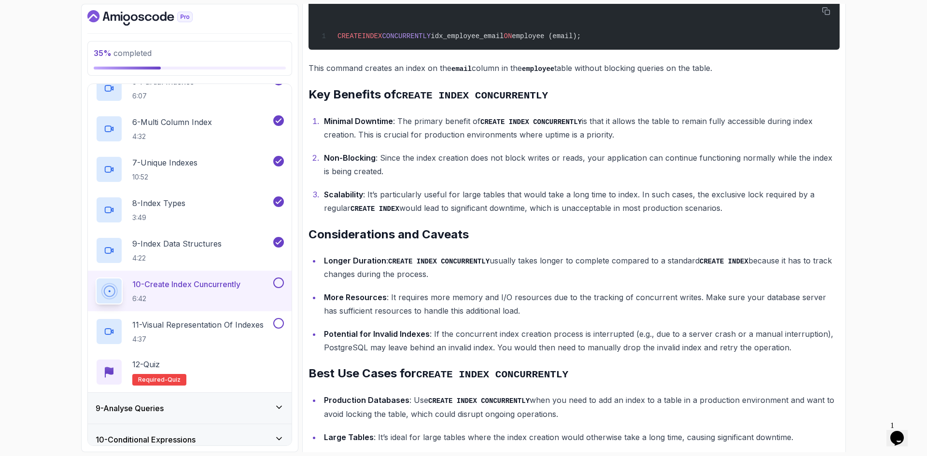
scroll to position [1110, 0]
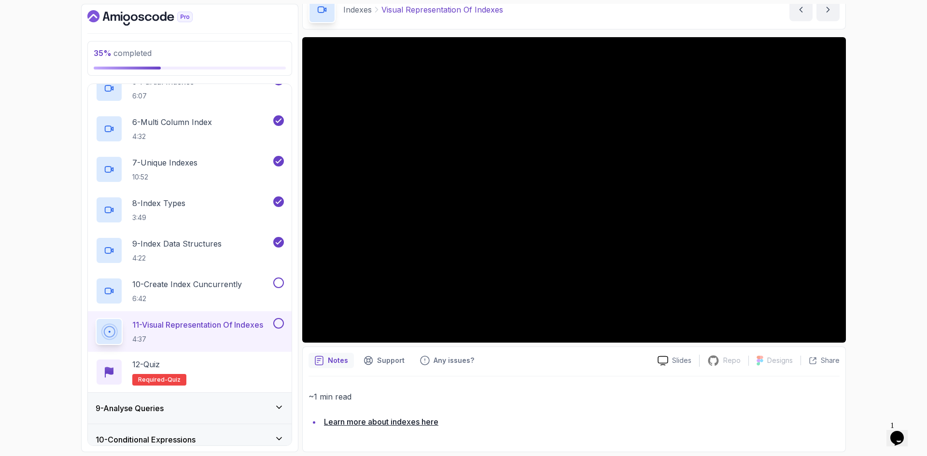
scroll to position [49, 0]
click at [889, 214] on div "36 % completed 1 - Intro 2 - Schemas 3 - Advanced Data Types 4 - Working With D…" at bounding box center [463, 228] width 927 height 456
click at [889, 215] on div "36 % completed 1 - Intro 2 - Schemas 3 - Advanced Data Types 4 - Working With D…" at bounding box center [463, 228] width 927 height 456
click at [885, 214] on div "36 % completed 1 - Intro 2 - Schemas 3 - Advanced Data Types 4 - Working With D…" at bounding box center [463, 228] width 927 height 456
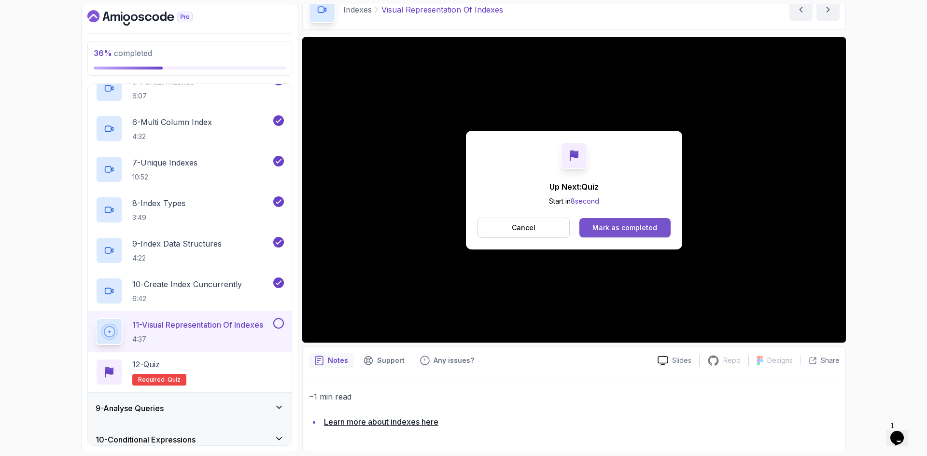
click at [615, 229] on div "Mark as completed" at bounding box center [624, 228] width 65 height 10
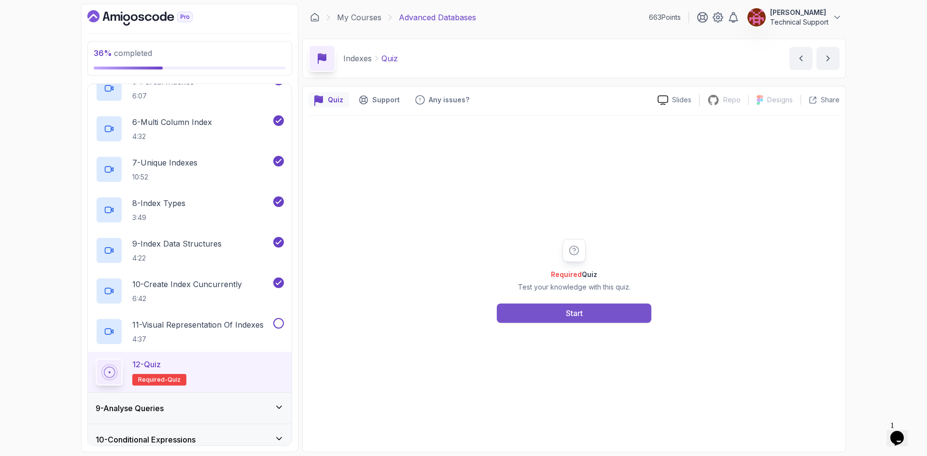
click at [596, 317] on button "Start" at bounding box center [574, 313] width 154 height 19
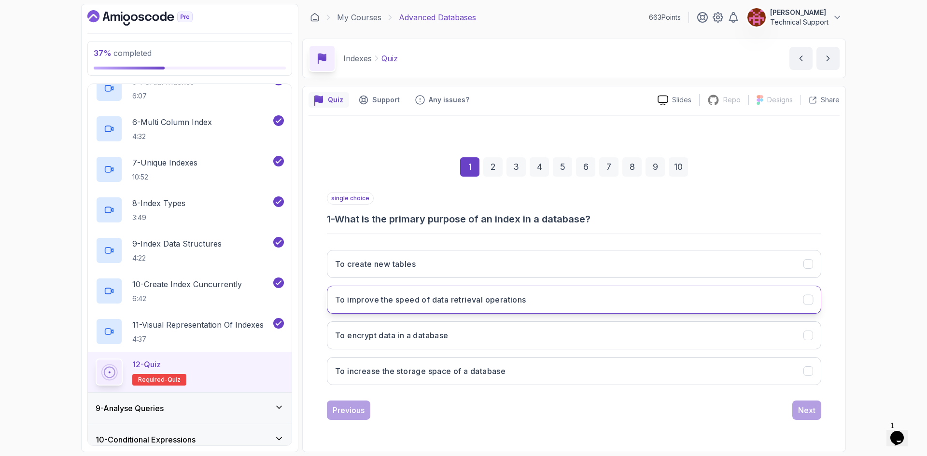
drag, startPoint x: 443, startPoint y: 299, endPoint x: 456, endPoint y: 307, distance: 15.1
click at [443, 300] on h3 "To improve the speed of data retrieval operations" at bounding box center [430, 300] width 191 height 12
click at [803, 412] on div "Next" at bounding box center [806, 410] width 17 height 12
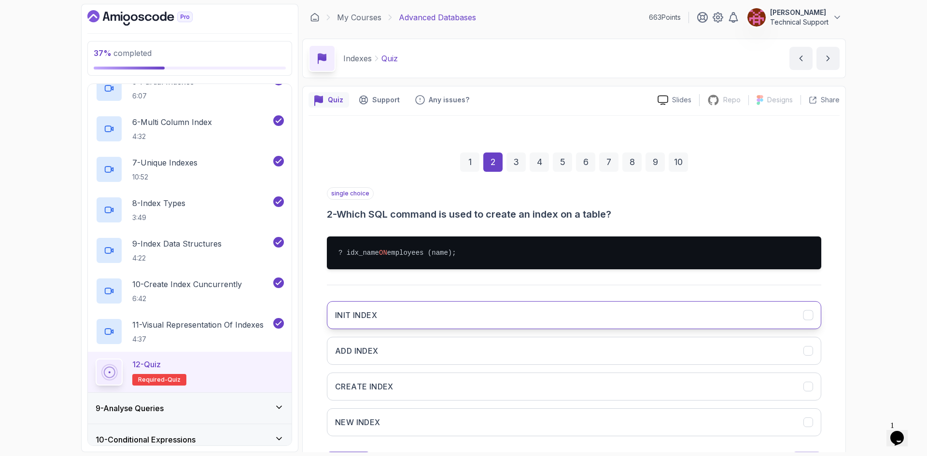
scroll to position [46, 0]
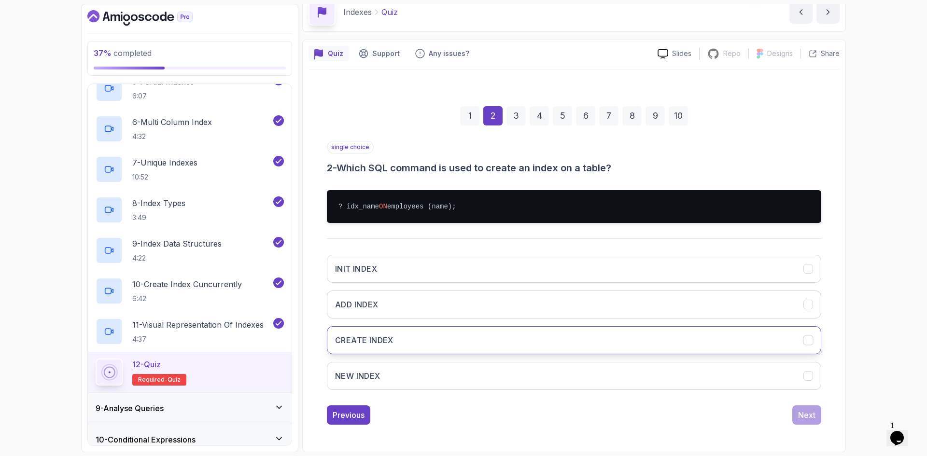
click at [396, 342] on button "CREATE INDEX" at bounding box center [574, 340] width 494 height 28
click at [800, 419] on div "Next" at bounding box center [806, 415] width 17 height 12
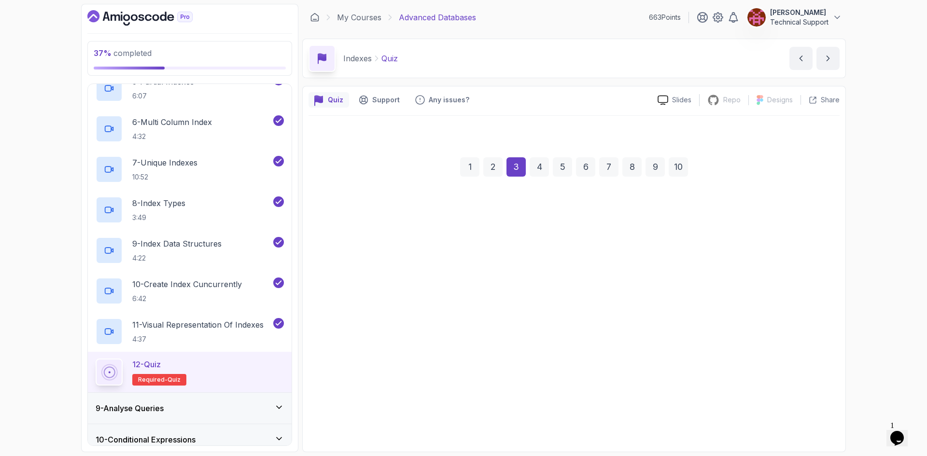
scroll to position [0, 0]
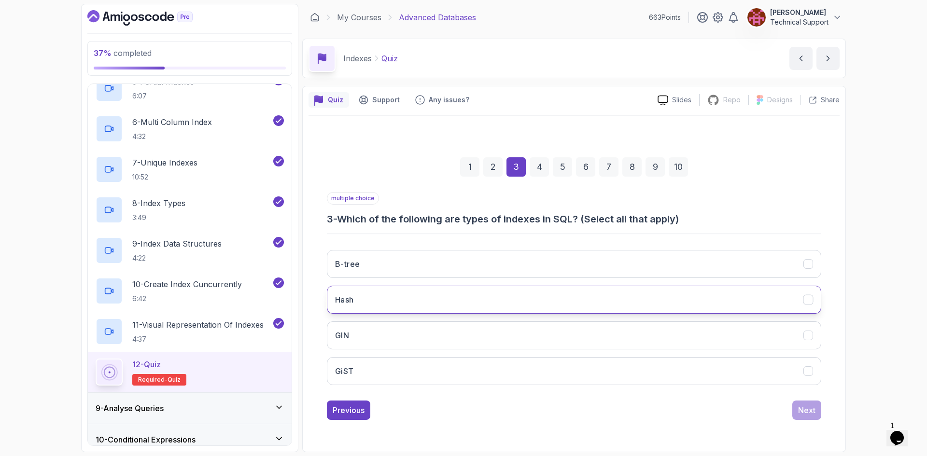
click at [373, 297] on button "Hash" at bounding box center [574, 300] width 494 height 28
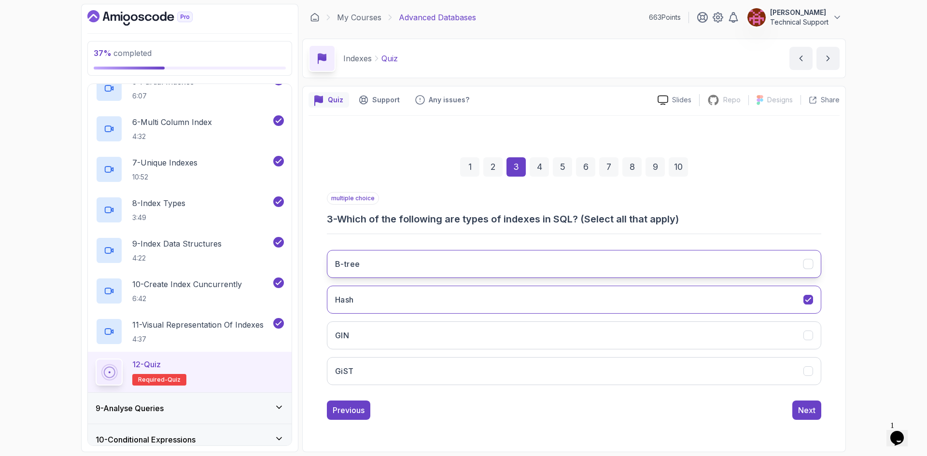
click at [371, 271] on button "B-tree" at bounding box center [574, 264] width 494 height 28
click at [370, 338] on button "GIN" at bounding box center [574, 335] width 494 height 28
click at [384, 374] on button "GiST" at bounding box center [574, 371] width 494 height 28
click at [803, 414] on div "Next" at bounding box center [806, 410] width 17 height 12
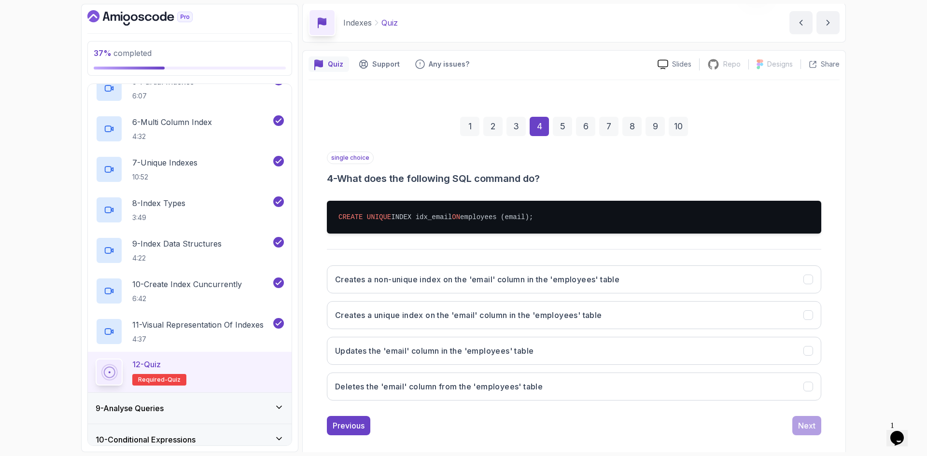
scroll to position [46, 0]
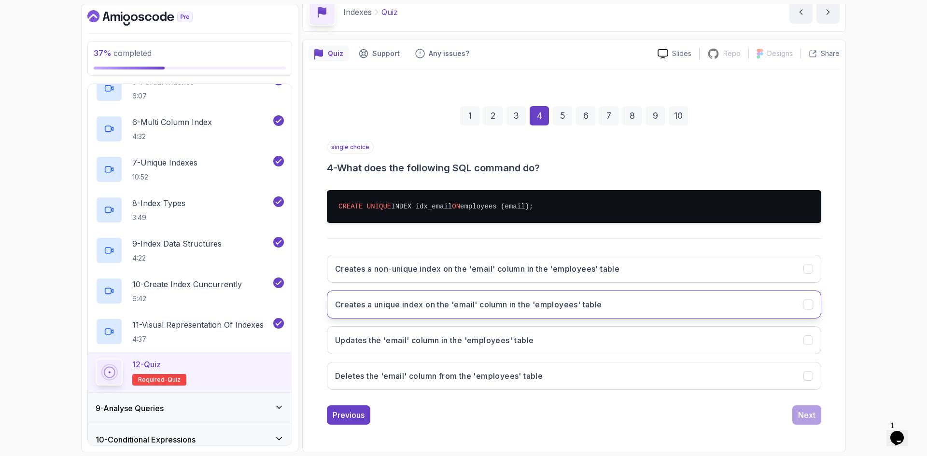
click at [622, 310] on button "Creates a unique index on the 'email' column in the 'employees' table" at bounding box center [574, 305] width 494 height 28
click at [803, 413] on div "Next" at bounding box center [806, 415] width 17 height 12
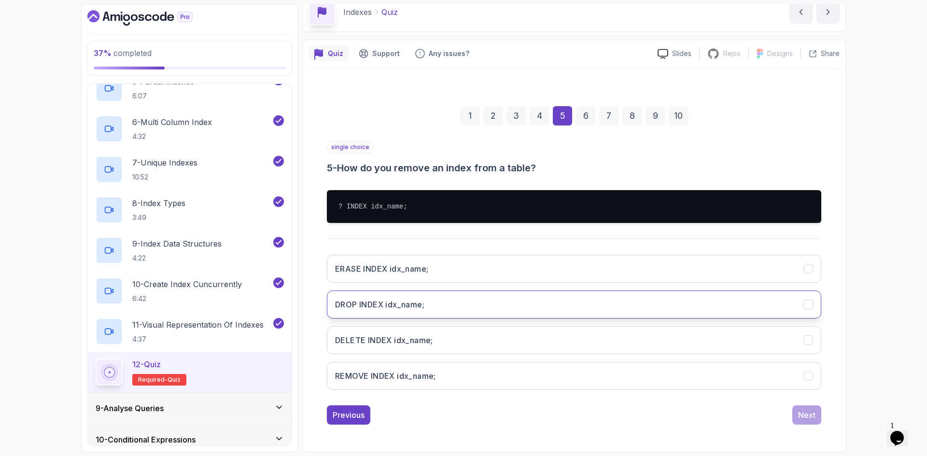
click at [395, 307] on h3 "DROP INDEX idx_name;" at bounding box center [379, 305] width 89 height 12
click at [798, 422] on button "Next" at bounding box center [806, 414] width 29 height 19
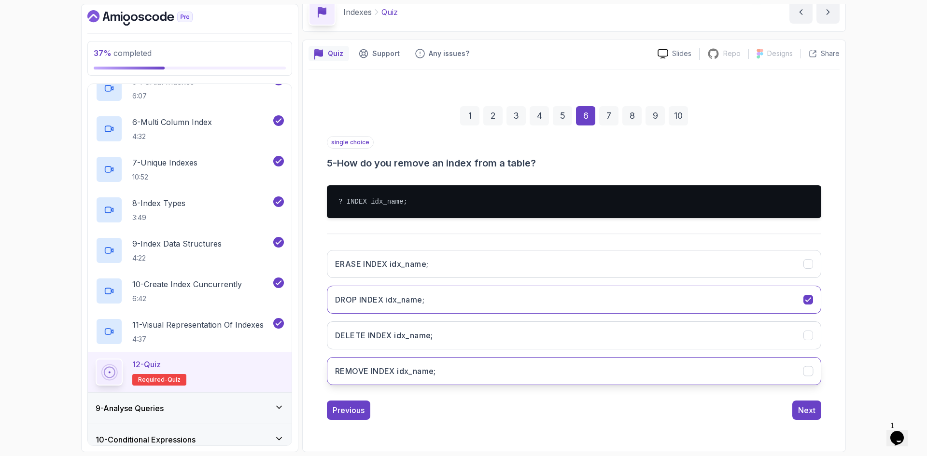
scroll to position [0, 0]
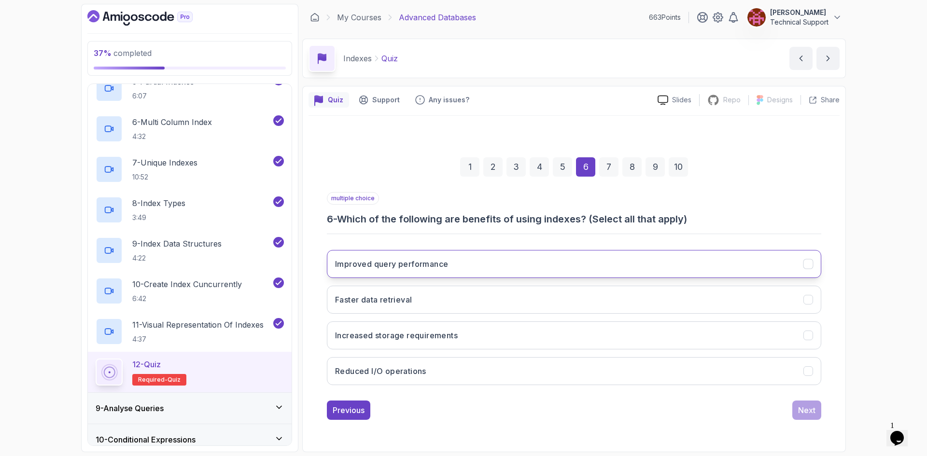
click at [418, 272] on button "Improved query performance" at bounding box center [574, 264] width 494 height 28
click at [421, 303] on button "Faster data retrieval" at bounding box center [574, 300] width 494 height 28
click at [809, 413] on div "Next" at bounding box center [806, 410] width 17 height 12
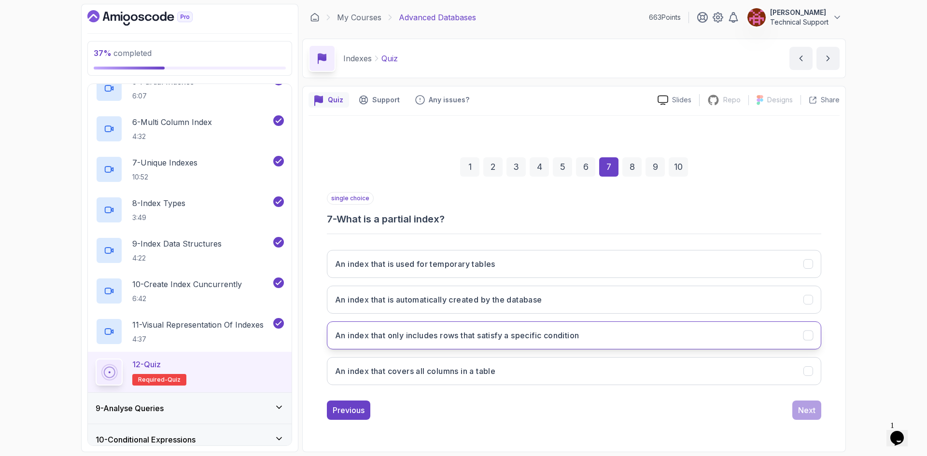
click at [598, 341] on button "An index that only includes rows that satisfy a specific condition" at bounding box center [574, 335] width 494 height 28
click at [813, 412] on div "Next" at bounding box center [806, 410] width 17 height 12
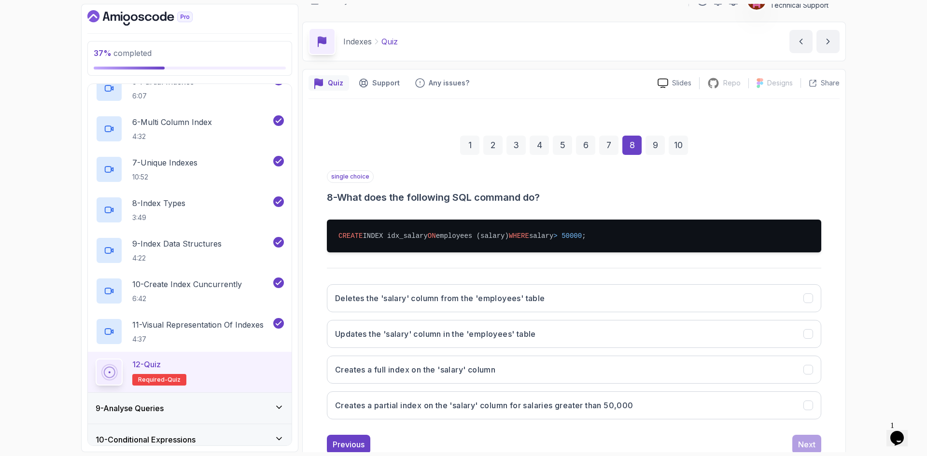
scroll to position [46, 0]
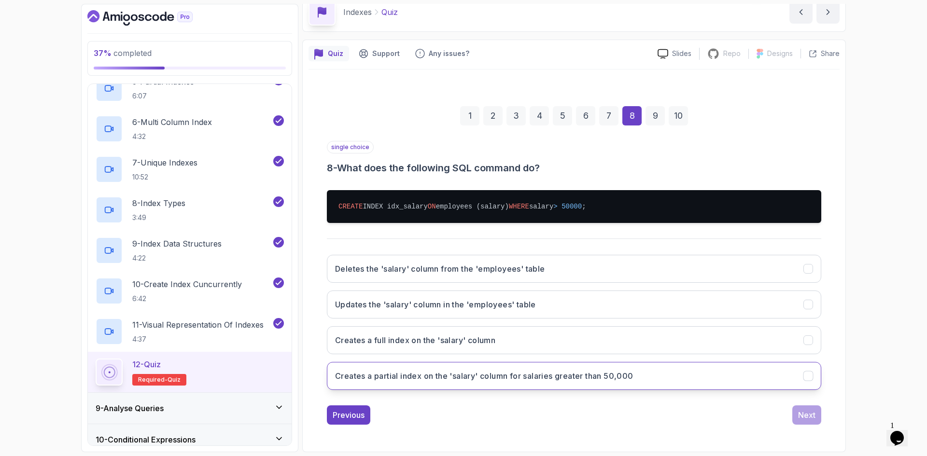
click at [475, 382] on button "Creates a partial index on the 'salary' column for salaries greater than 50,000" at bounding box center [574, 376] width 494 height 28
click at [810, 418] on div "Next" at bounding box center [806, 415] width 17 height 12
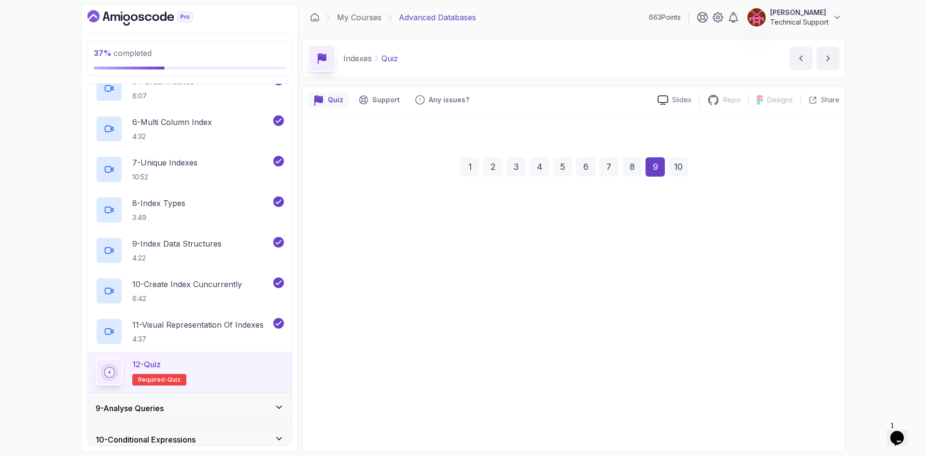
scroll to position [0, 0]
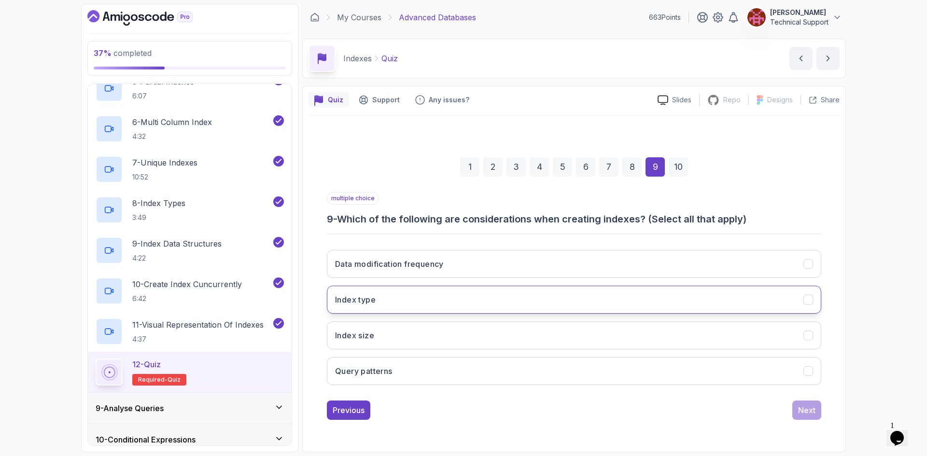
click at [440, 304] on button "Index type" at bounding box center [574, 300] width 494 height 28
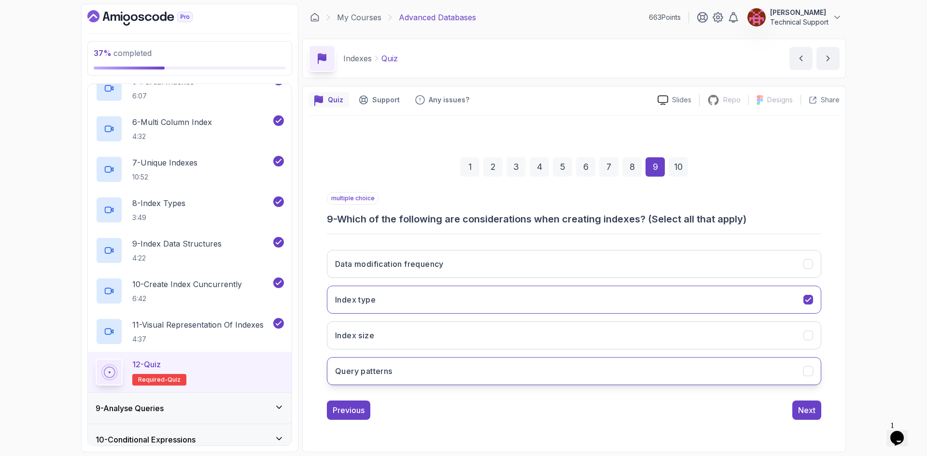
click at [468, 371] on button "Query patterns" at bounding box center [574, 371] width 494 height 28
click at [810, 409] on div "Next" at bounding box center [806, 410] width 17 height 12
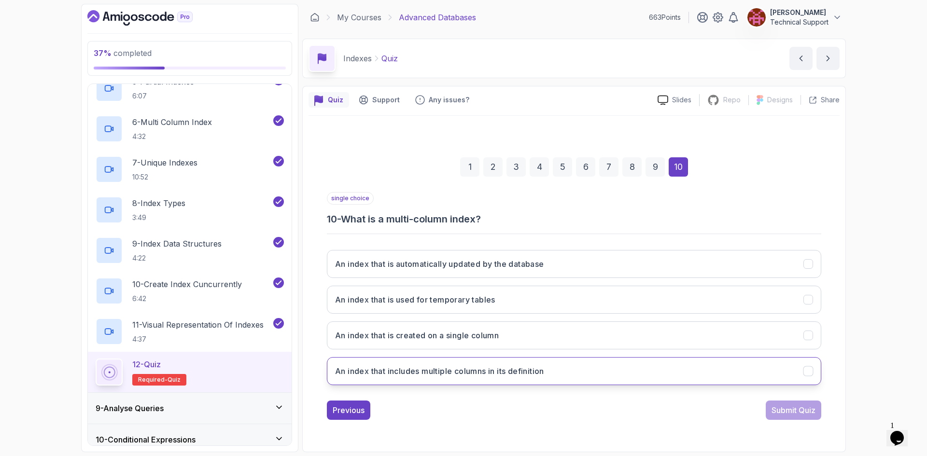
click at [464, 367] on h3 "An index that includes multiple columns in its definition" at bounding box center [439, 371] width 209 height 12
click at [793, 414] on div "Submit Quiz" at bounding box center [793, 410] width 44 height 12
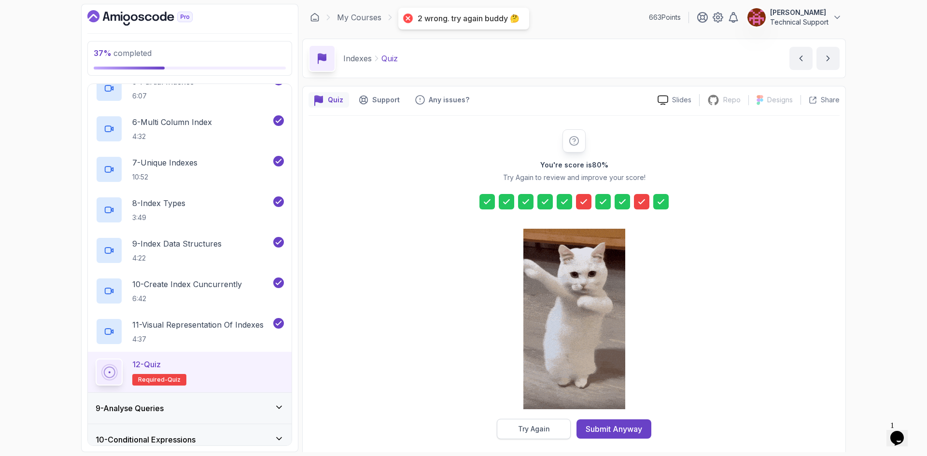
click at [542, 429] on div "Try Again" at bounding box center [534, 429] width 32 height 10
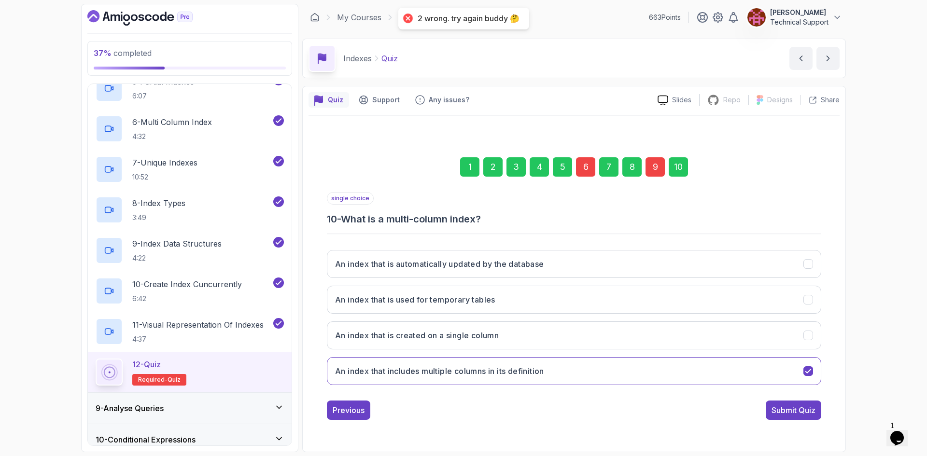
click at [582, 172] on div "6" at bounding box center [585, 166] width 19 height 19
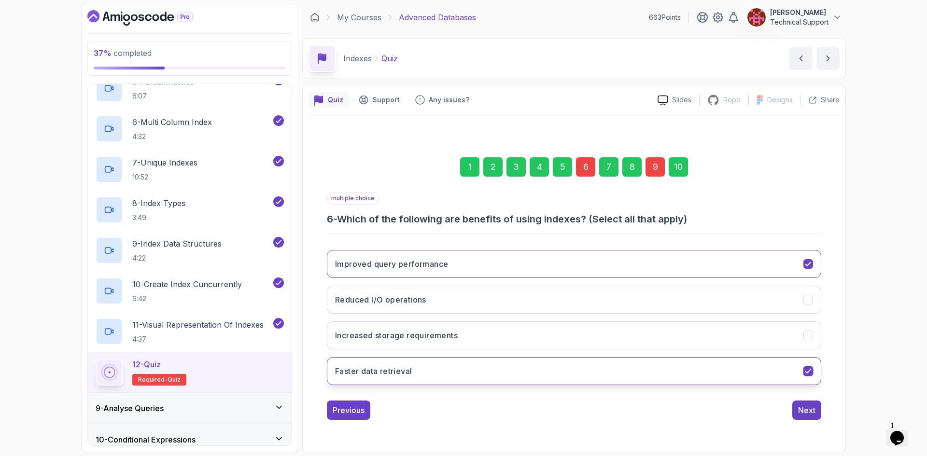
click at [420, 374] on button "Faster data retrieval" at bounding box center [574, 371] width 494 height 28
click at [438, 369] on button "Faster data retrieval" at bounding box center [574, 371] width 494 height 28
click at [463, 302] on button "Reduced I/O operations" at bounding box center [574, 300] width 494 height 28
click at [811, 413] on div "Next" at bounding box center [806, 410] width 17 height 12
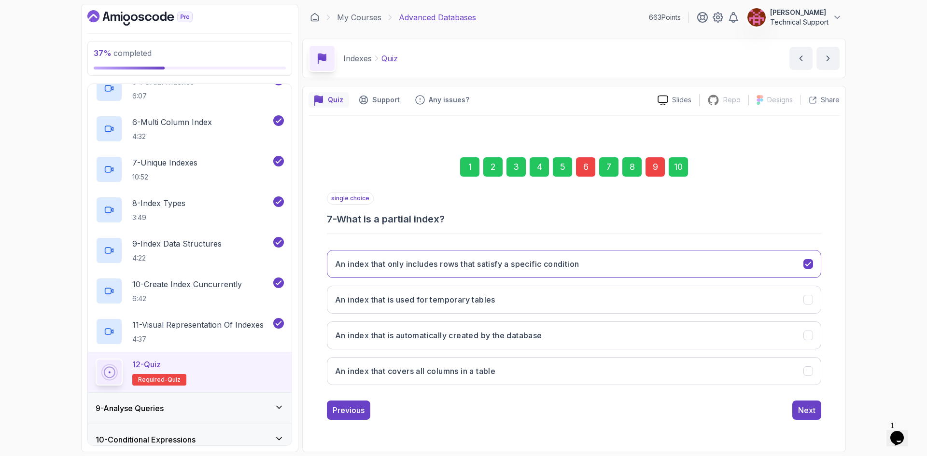
click at [657, 168] on div "9" at bounding box center [654, 166] width 19 height 19
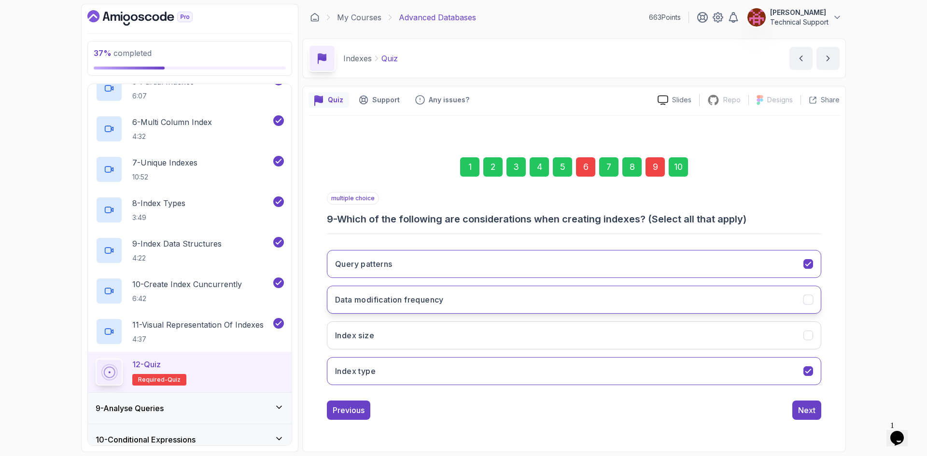
click at [418, 301] on h3 "Data modification frequency" at bounding box center [389, 300] width 109 height 12
click at [809, 409] on div "Next" at bounding box center [806, 410] width 17 height 12
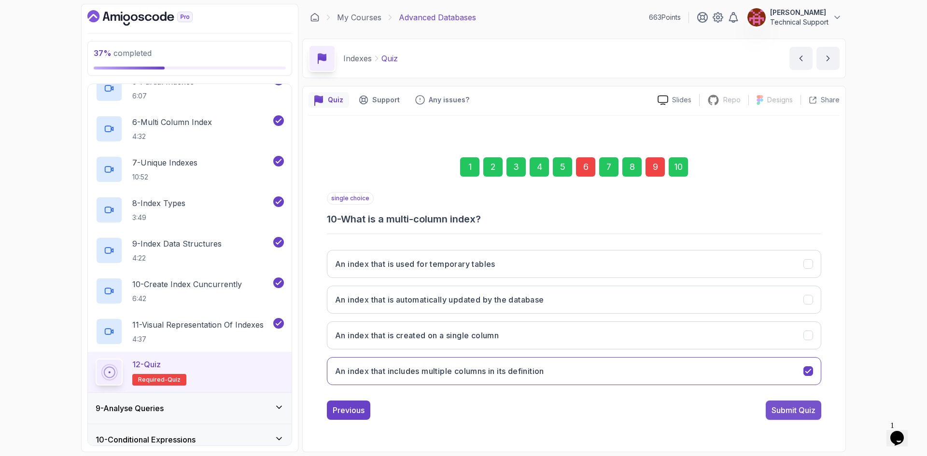
click at [796, 407] on div "Submit Quiz" at bounding box center [793, 410] width 44 height 12
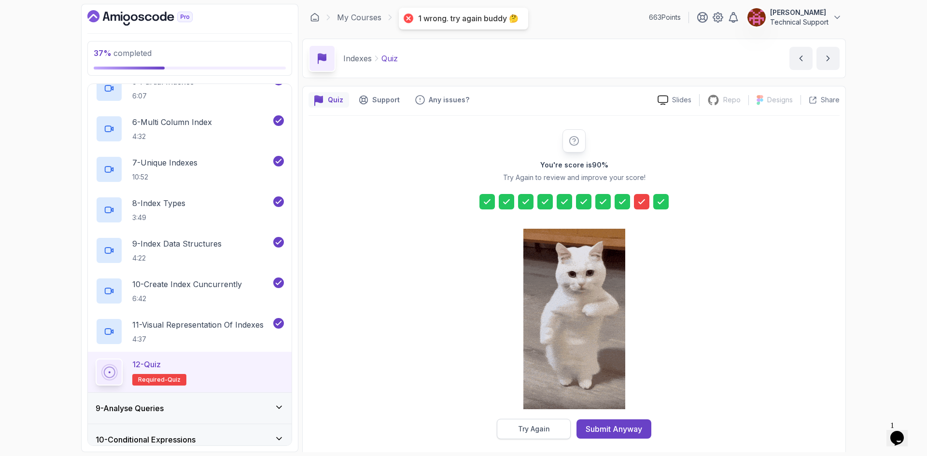
click at [535, 431] on div "Try Again" at bounding box center [534, 429] width 32 height 10
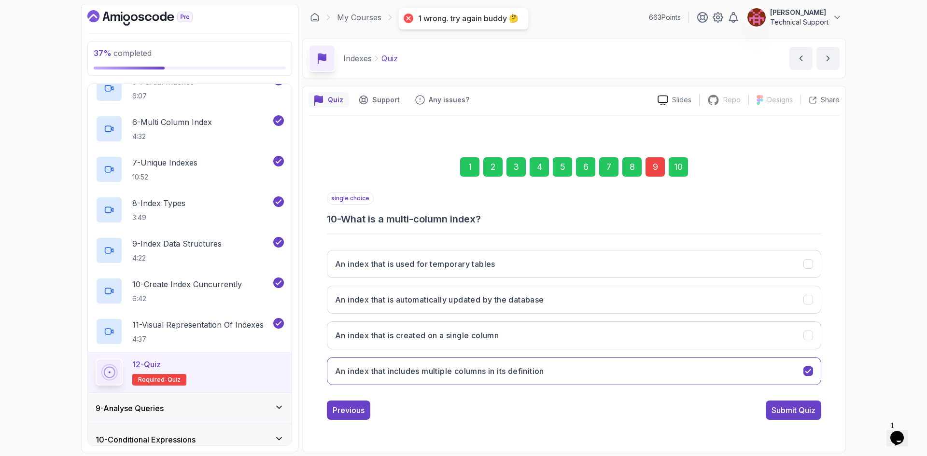
click at [655, 172] on div "9" at bounding box center [654, 166] width 19 height 19
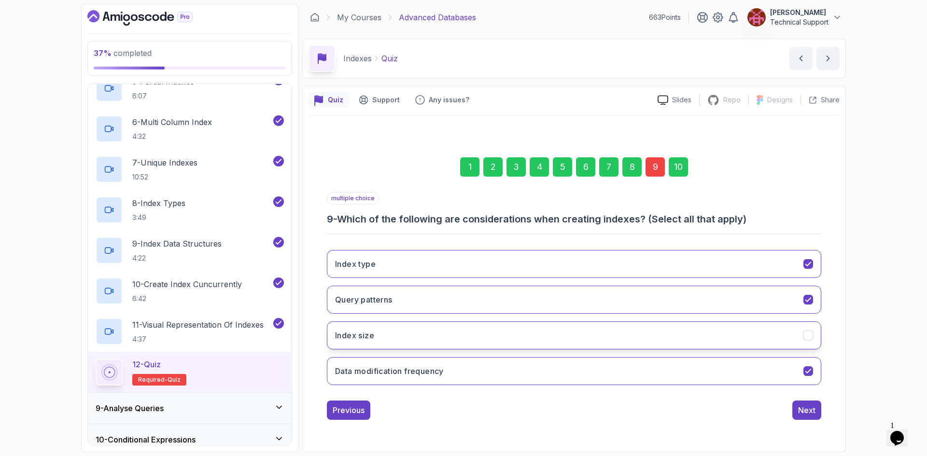
click at [470, 334] on button "Index size" at bounding box center [574, 335] width 494 height 28
click at [807, 414] on div "Next" at bounding box center [806, 410] width 17 height 12
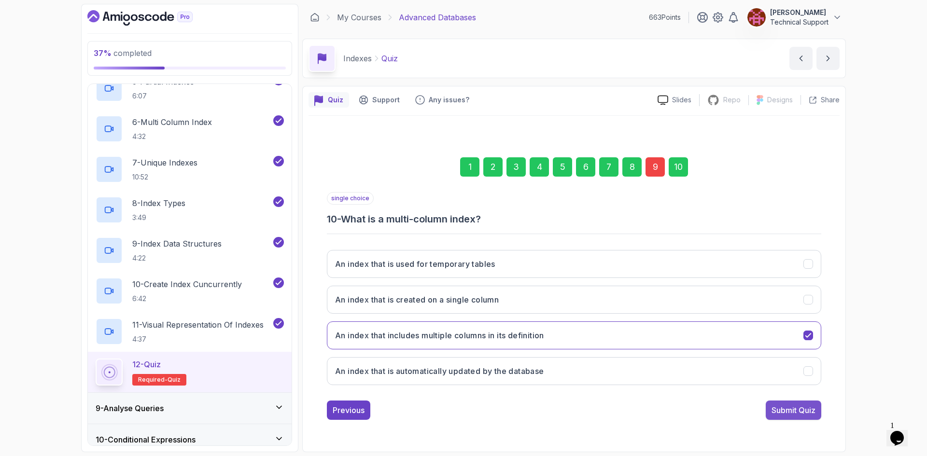
click at [787, 419] on button "Submit Quiz" at bounding box center [793, 410] width 56 height 19
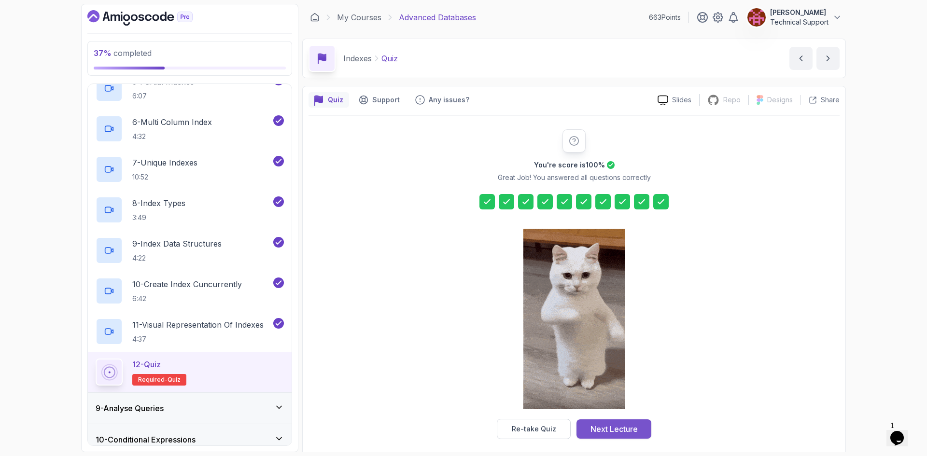
click at [619, 433] on div "Next Lecture" at bounding box center [613, 429] width 47 height 12
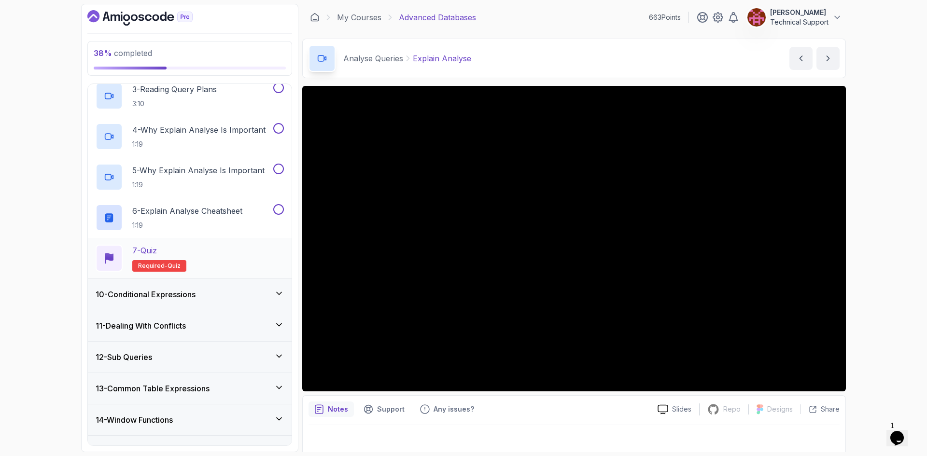
scroll to position [419, 0]
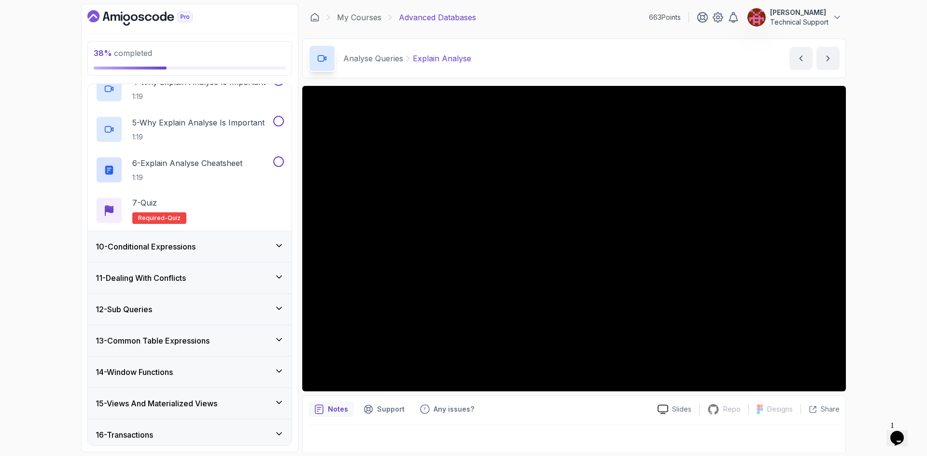
click at [68, 207] on div "38 % completed 1 - Intro 2 - Schemas 3 - Advanced Data Types 4 - Working With D…" at bounding box center [463, 228] width 927 height 456
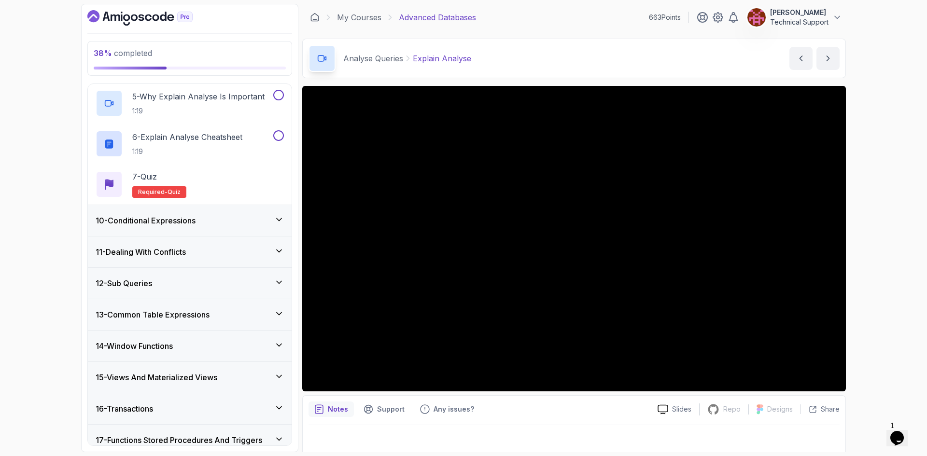
scroll to position [515, 0]
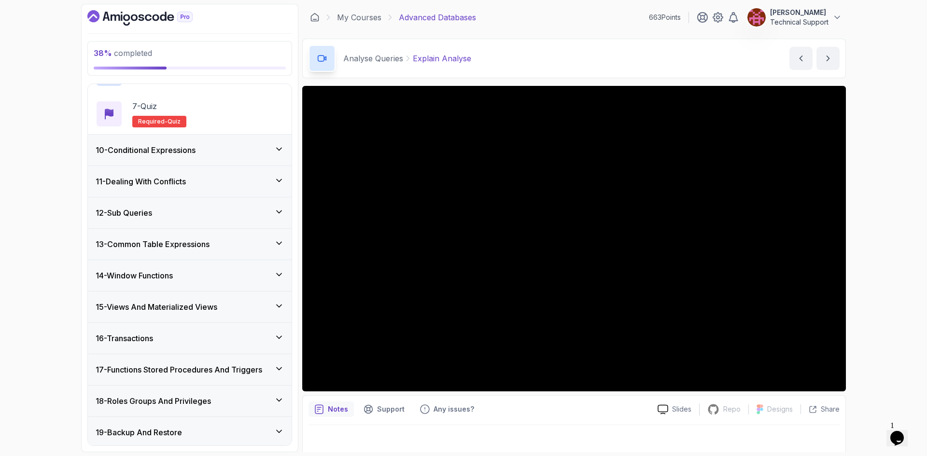
click at [59, 281] on div "38 % completed 1 - Intro 2 - Schemas 3 - Advanced Data Types 4 - Working With D…" at bounding box center [463, 228] width 927 height 456
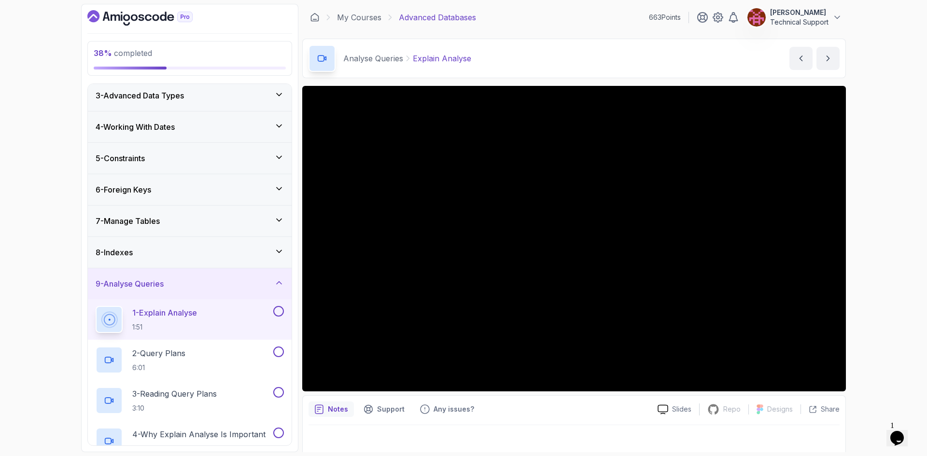
scroll to position [0, 0]
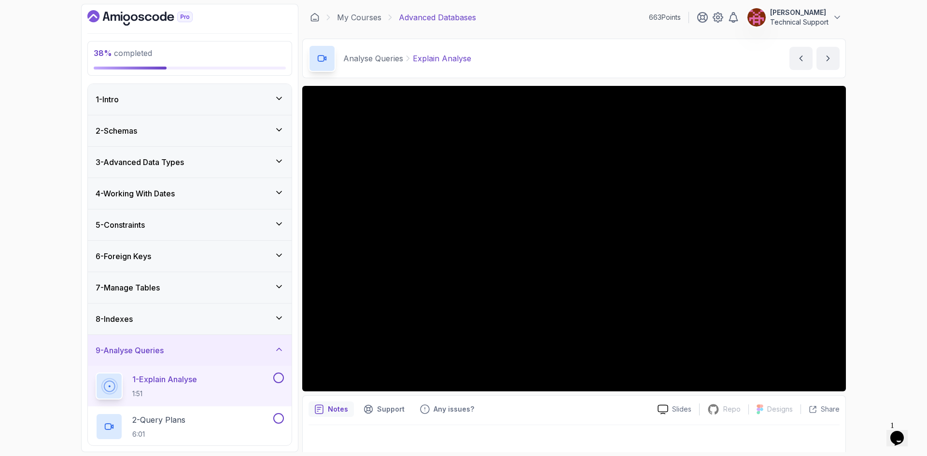
click at [883, 239] on div "38 % completed 1 - Intro 2 - Schemas 3 - Advanced Data Types 4 - Working With D…" at bounding box center [463, 228] width 927 height 456
click at [874, 208] on div "38 % completed 1 - Intro 2 - Schemas 3 - Advanced Data Types 4 - Working With D…" at bounding box center [463, 228] width 927 height 456
click at [903, 197] on div "38 % completed 1 - Intro 2 - Schemas 3 - Advanced Data Types 4 - Working With D…" at bounding box center [463, 228] width 927 height 456
click at [879, 226] on div "38 % completed 1 - Intro 2 - Schemas 3 - Advanced Data Types 4 - Working With D…" at bounding box center [463, 228] width 927 height 456
click at [898, 241] on div "38 % completed 1 - Intro 2 - Schemas 3 - Advanced Data Types 4 - Working With D…" at bounding box center [463, 228] width 927 height 456
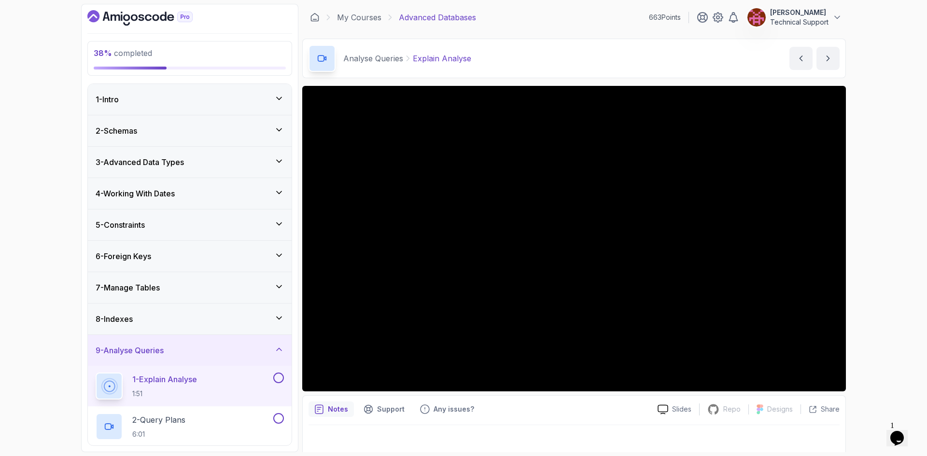
click at [873, 228] on div "38 % completed 1 - Intro 2 - Schemas 3 - Advanced Data Types 4 - Working With D…" at bounding box center [463, 228] width 927 height 456
click at [865, 230] on div "38 % completed 1 - Intro 2 - Schemas 3 - Advanced Data Types 4 - Working With D…" at bounding box center [463, 228] width 927 height 456
click at [873, 223] on div "38 % completed 1 - Intro 2 - Schemas 3 - Advanced Data Types 4 - Working With D…" at bounding box center [463, 228] width 927 height 456
click at [881, 220] on div "38 % completed 1 - Intro 2 - Schemas 3 - Advanced Data Types 4 - Working With D…" at bounding box center [463, 228] width 927 height 456
click at [868, 216] on div "38 % completed 1 - Intro 2 - Schemas 3 - Advanced Data Types 4 - Working With D…" at bounding box center [463, 228] width 927 height 456
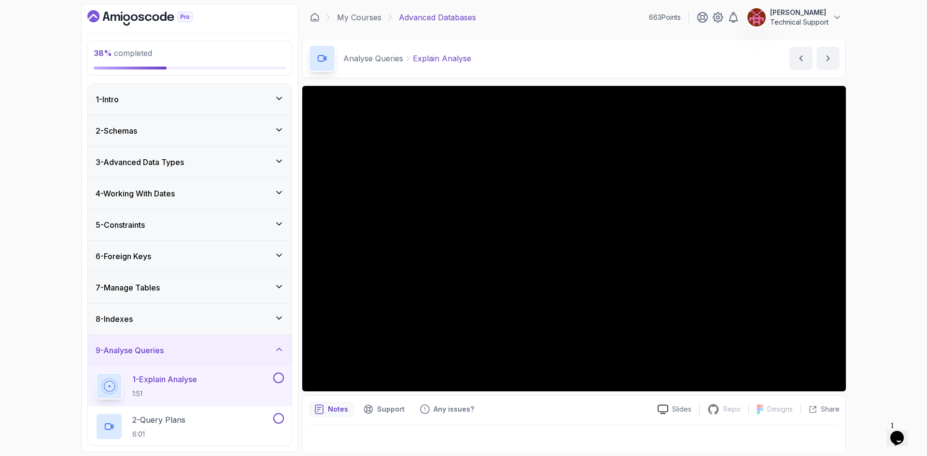
click at [897, 188] on div "38 % completed 1 - Intro 2 - Schemas 3 - Advanced Data Types 4 - Working With D…" at bounding box center [463, 228] width 927 height 456
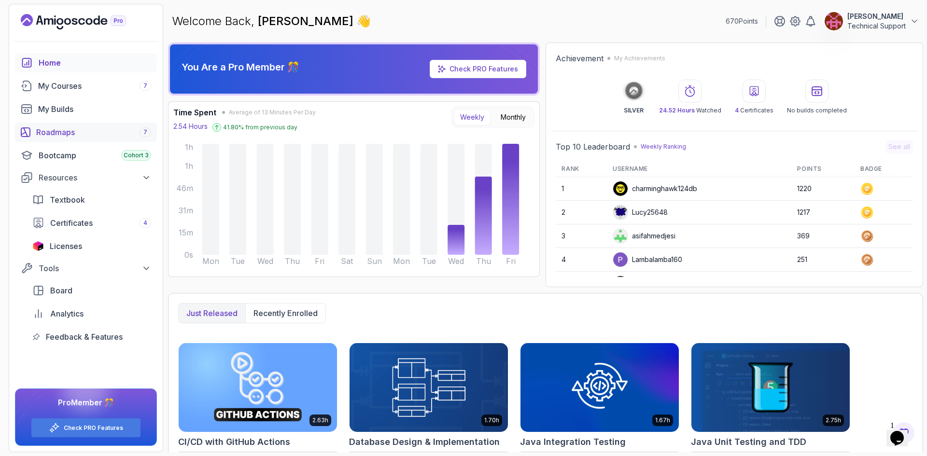
click at [80, 137] on div "Roadmaps 7" at bounding box center [93, 132] width 115 height 12
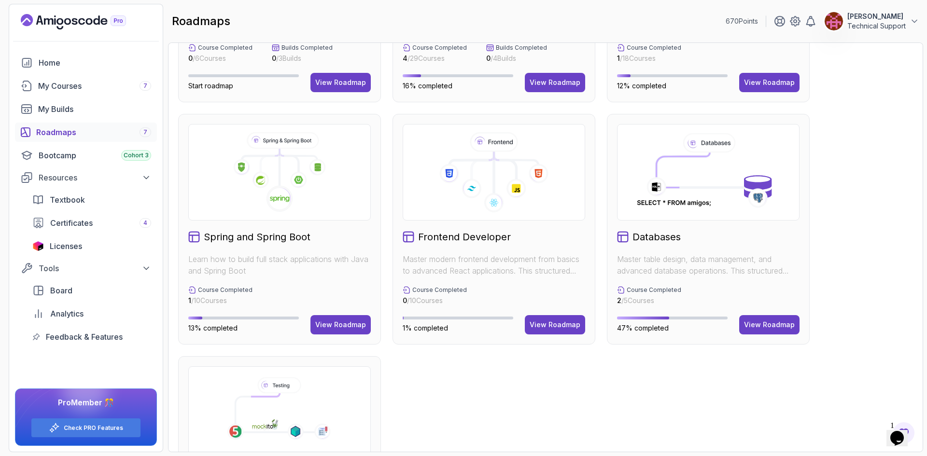
scroll to position [133, 0]
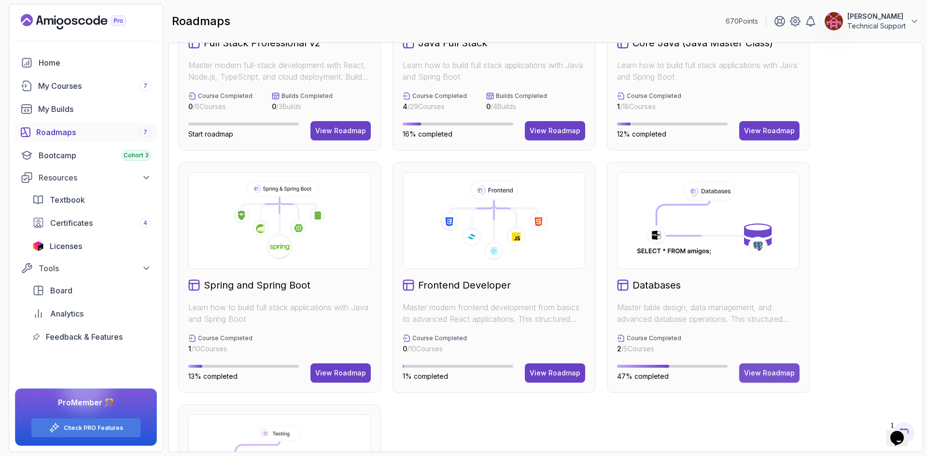
click at [767, 375] on div "View Roadmap" at bounding box center [769, 373] width 51 height 10
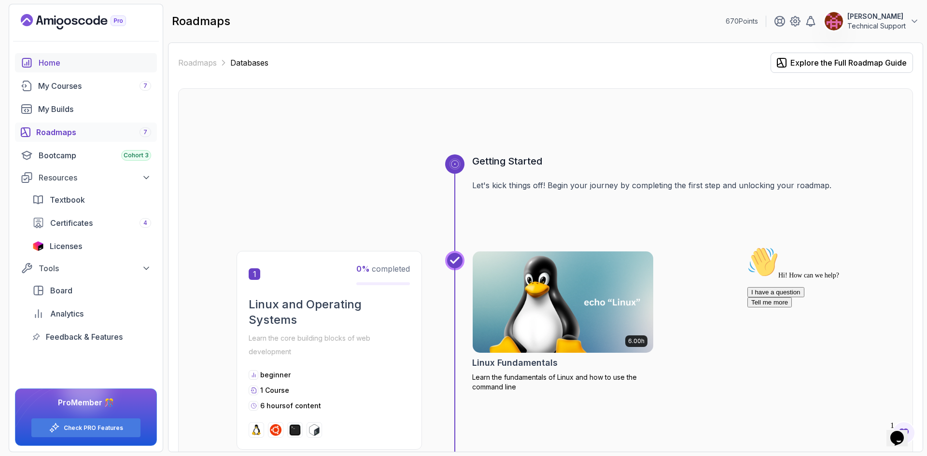
click at [98, 64] on div "Home" at bounding box center [95, 63] width 112 height 12
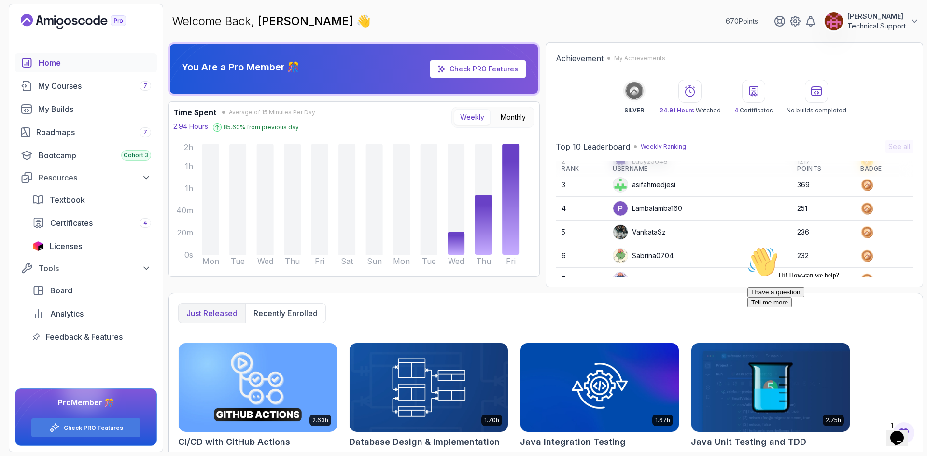
scroll to position [136, 0]
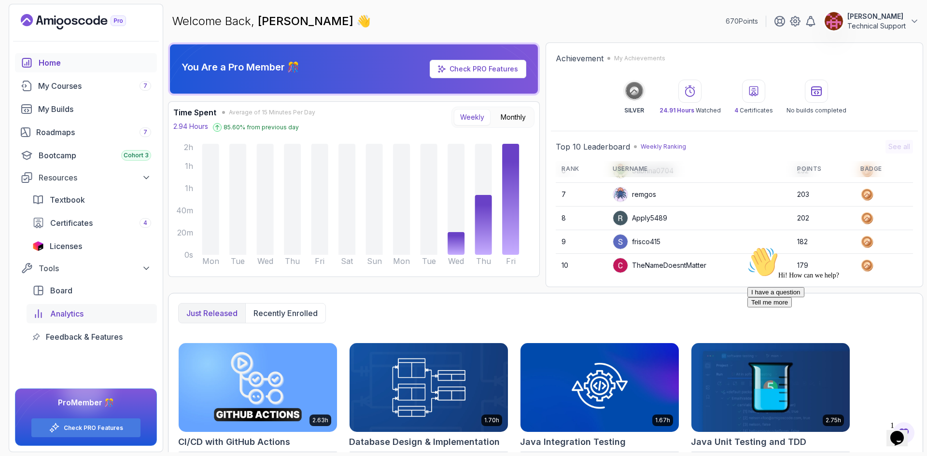
click at [77, 313] on span "Analytics" at bounding box center [66, 314] width 33 height 12
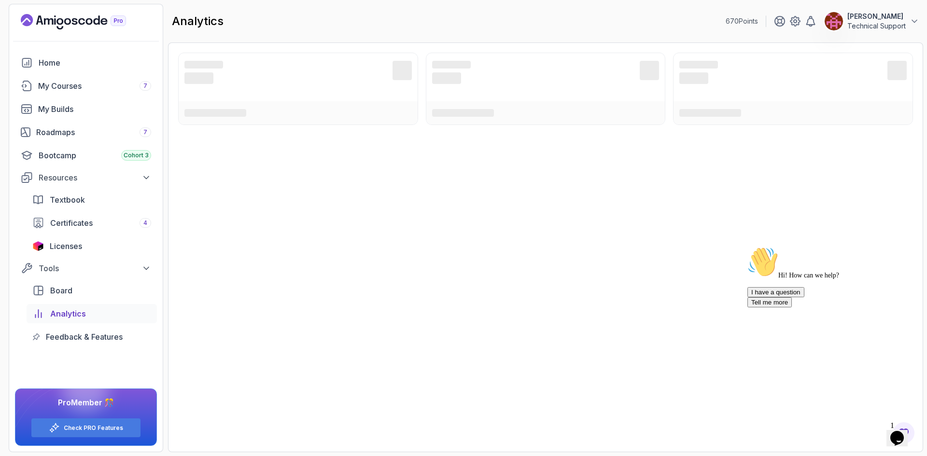
click at [747, 247] on icon "Chat attention grabber" at bounding box center [747, 247] width 0 height 0
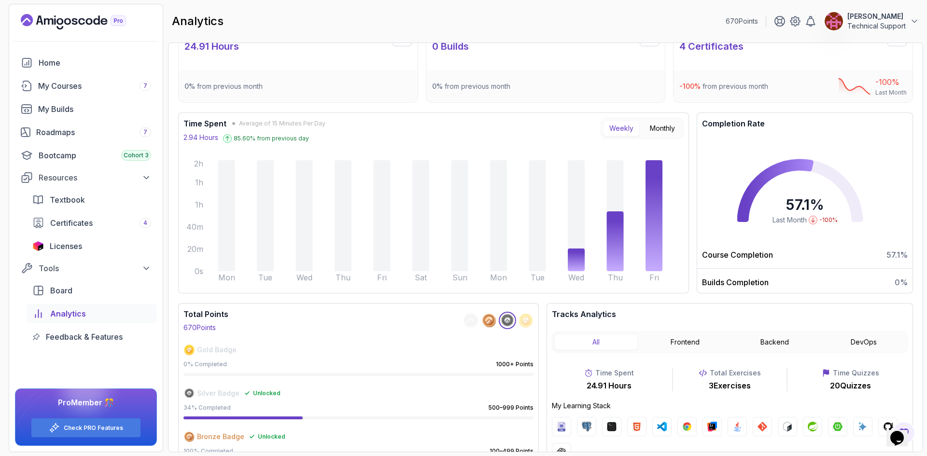
scroll to position [48, 0]
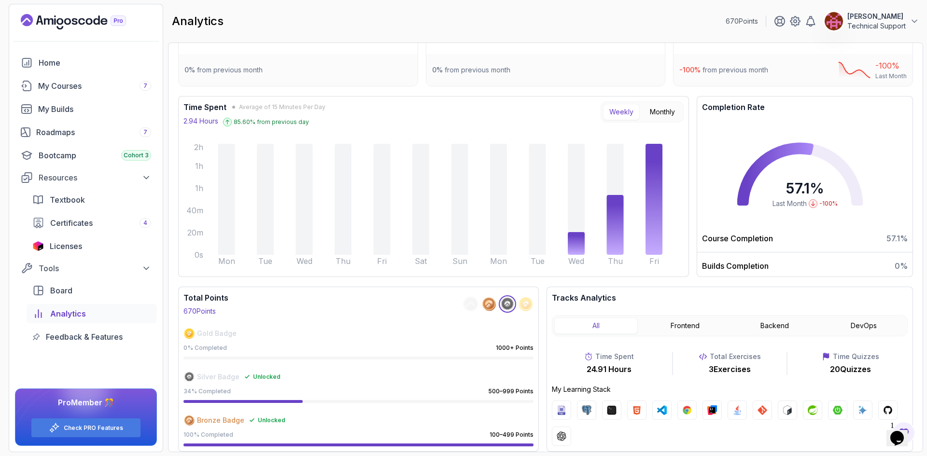
click at [544, 360] on div "Total Points 670 Points Gold Badge 0 % Completed 1000+ Points Silver Badge Unlo…" at bounding box center [545, 369] width 735 height 165
click at [681, 329] on button "Frontend" at bounding box center [684, 326] width 83 height 16
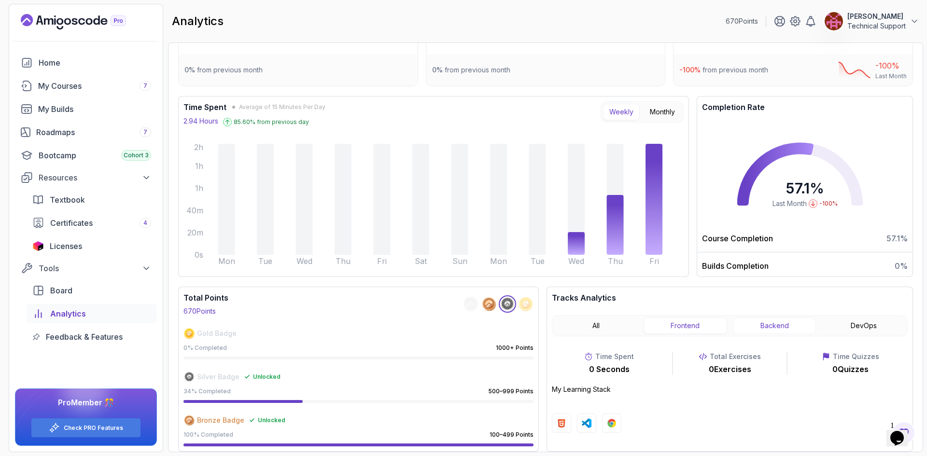
click at [753, 326] on button "Backend" at bounding box center [774, 326] width 83 height 16
click at [869, 328] on button "DevOps" at bounding box center [862, 326] width 83 height 16
click at [787, 326] on button "Backend" at bounding box center [774, 326] width 83 height 16
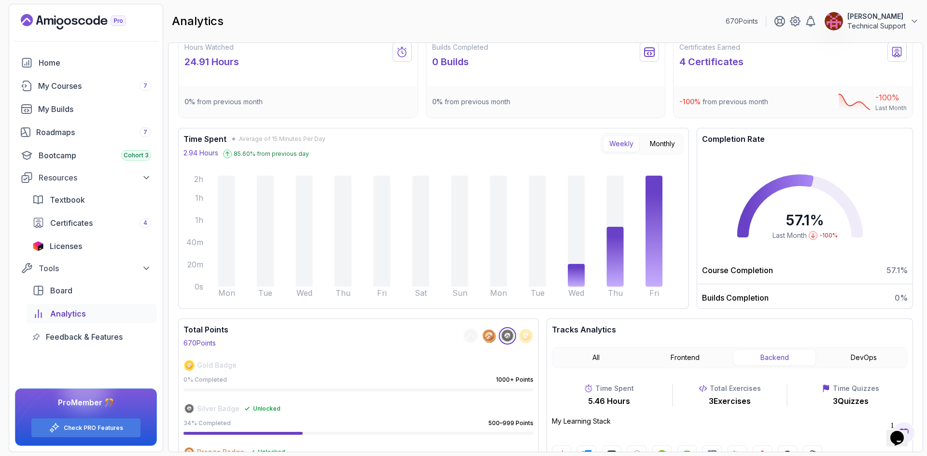
scroll to position [0, 0]
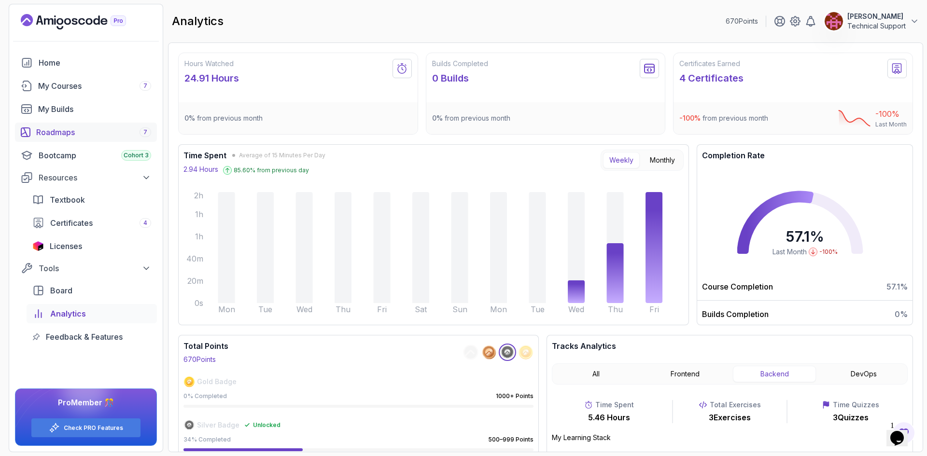
click at [74, 133] on div "Roadmaps 7" at bounding box center [93, 132] width 115 height 12
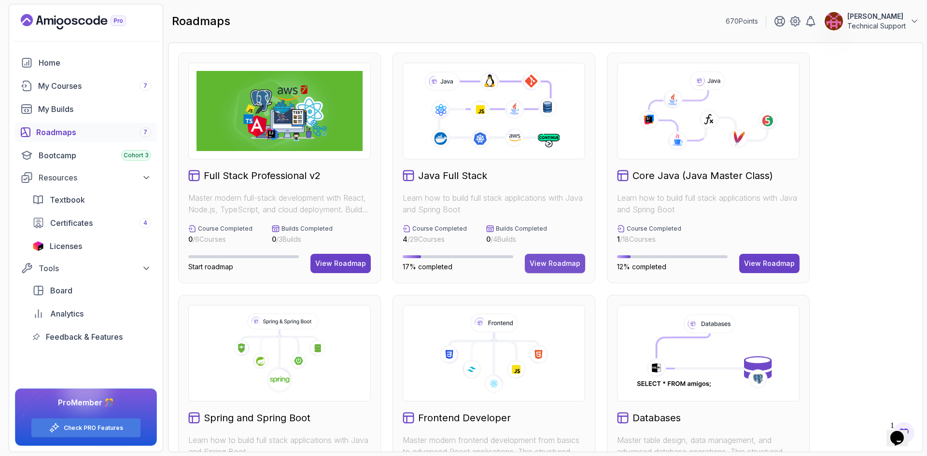
click at [551, 269] on button "View Roadmap" at bounding box center [555, 263] width 60 height 19
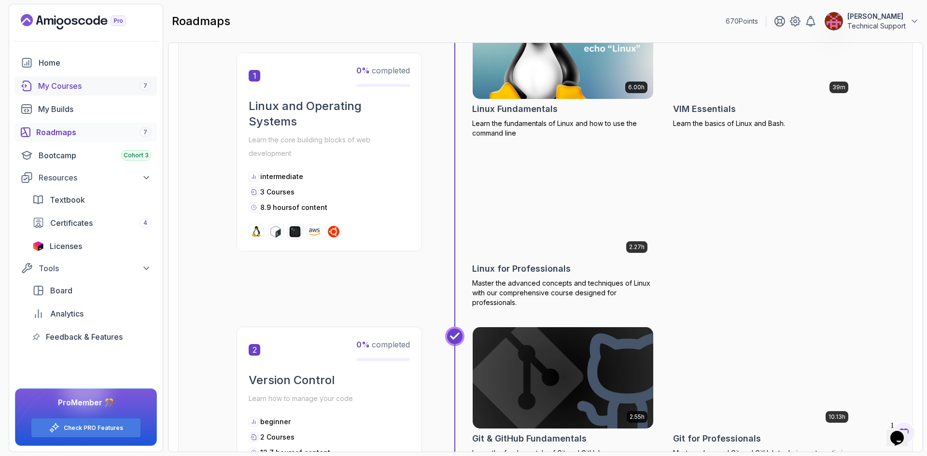
scroll to position [147, 0]
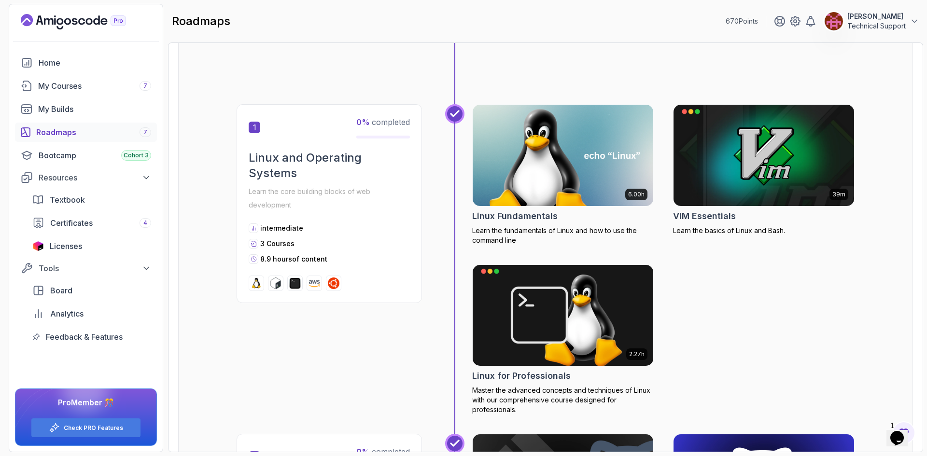
click at [69, 132] on div "Roadmaps 7" at bounding box center [93, 132] width 115 height 12
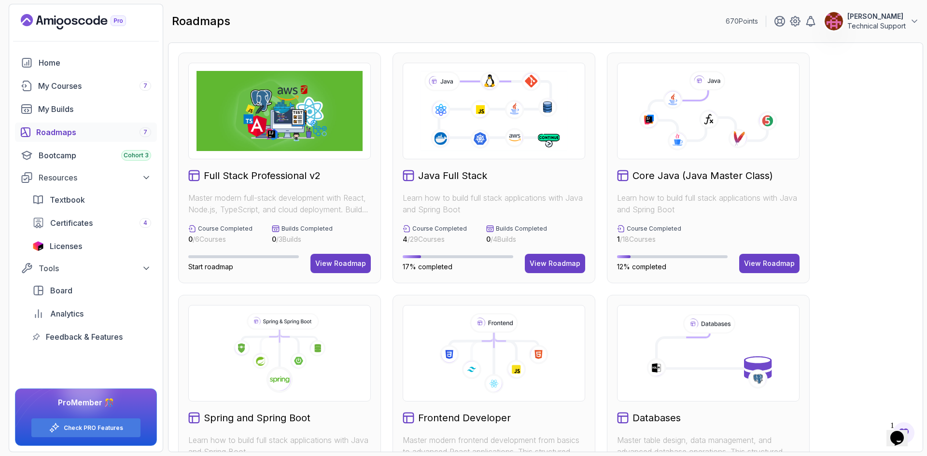
scroll to position [193, 0]
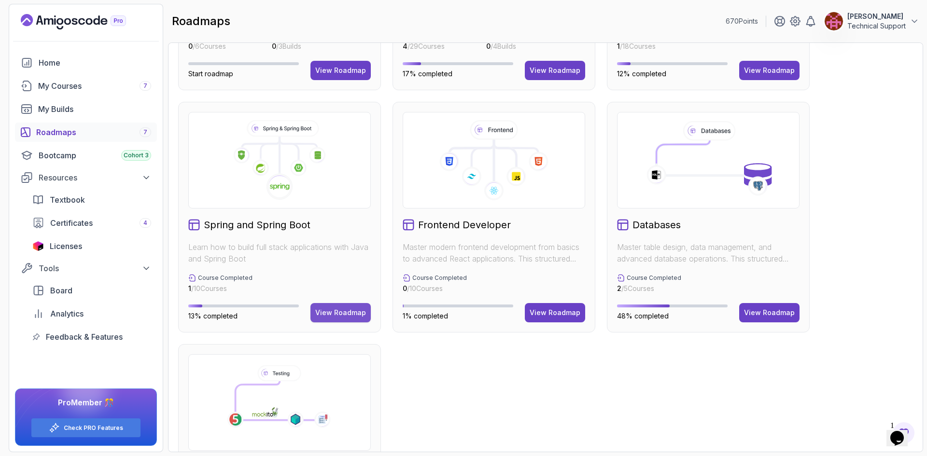
click at [340, 314] on div "View Roadmap" at bounding box center [340, 313] width 51 height 10
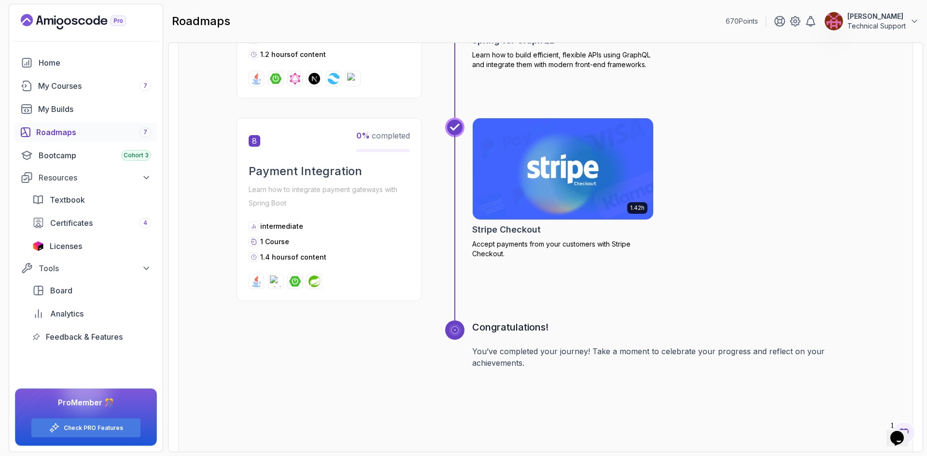
scroll to position [1602, 0]
